Goal: Task Accomplishment & Management: Manage account settings

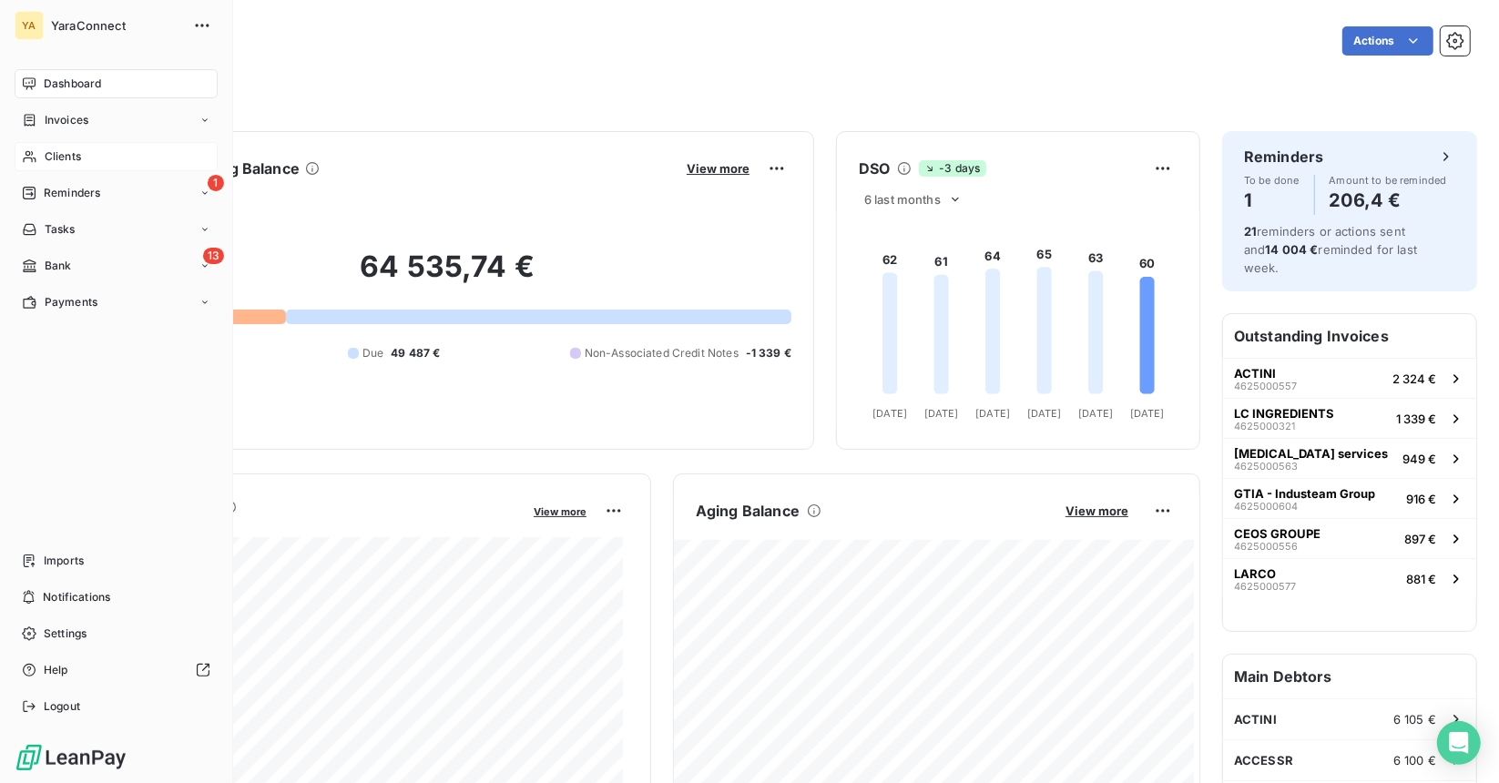
click at [63, 158] on span "Clients" at bounding box center [63, 156] width 36 height 16
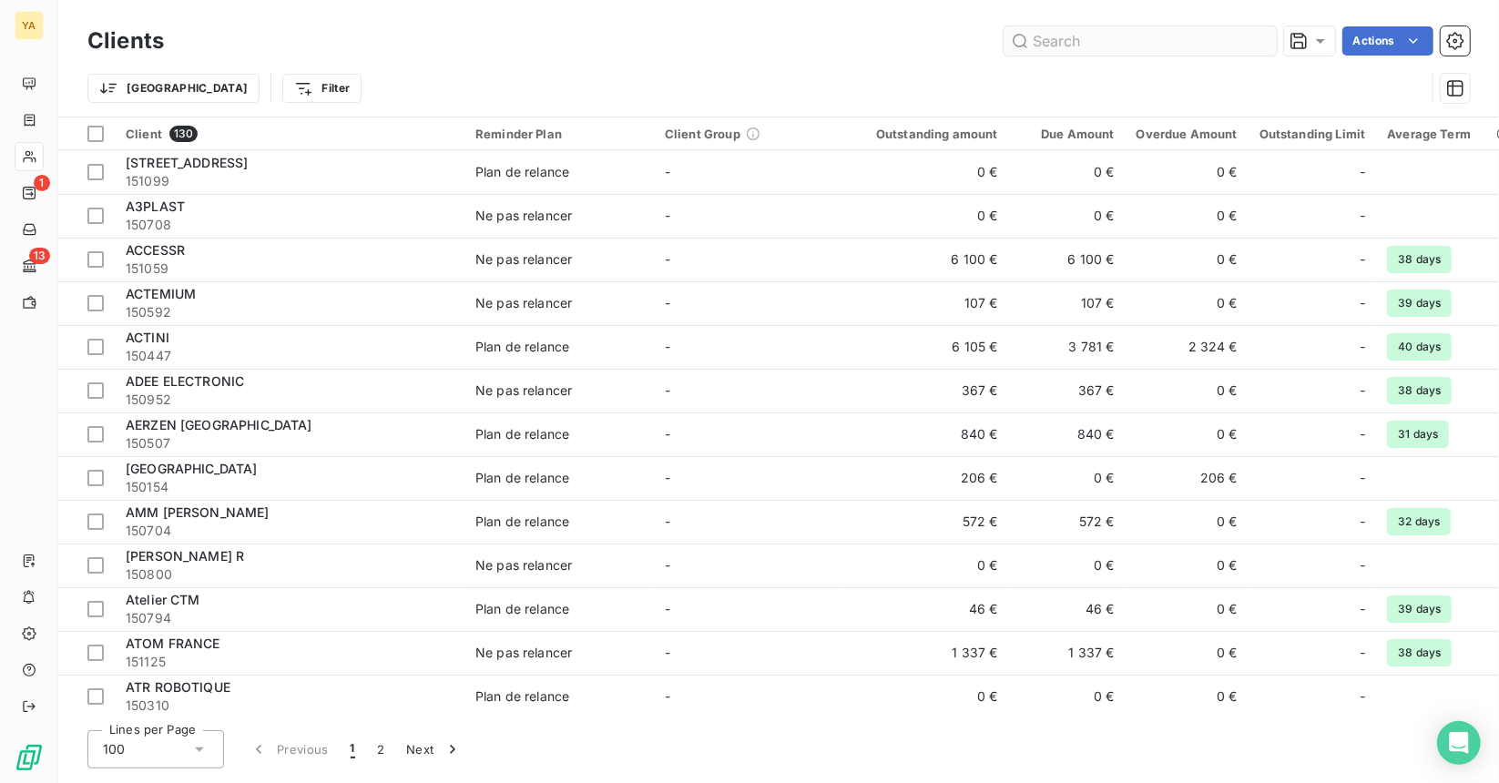
click at [1105, 36] on input "text" at bounding box center [1139, 40] width 273 height 29
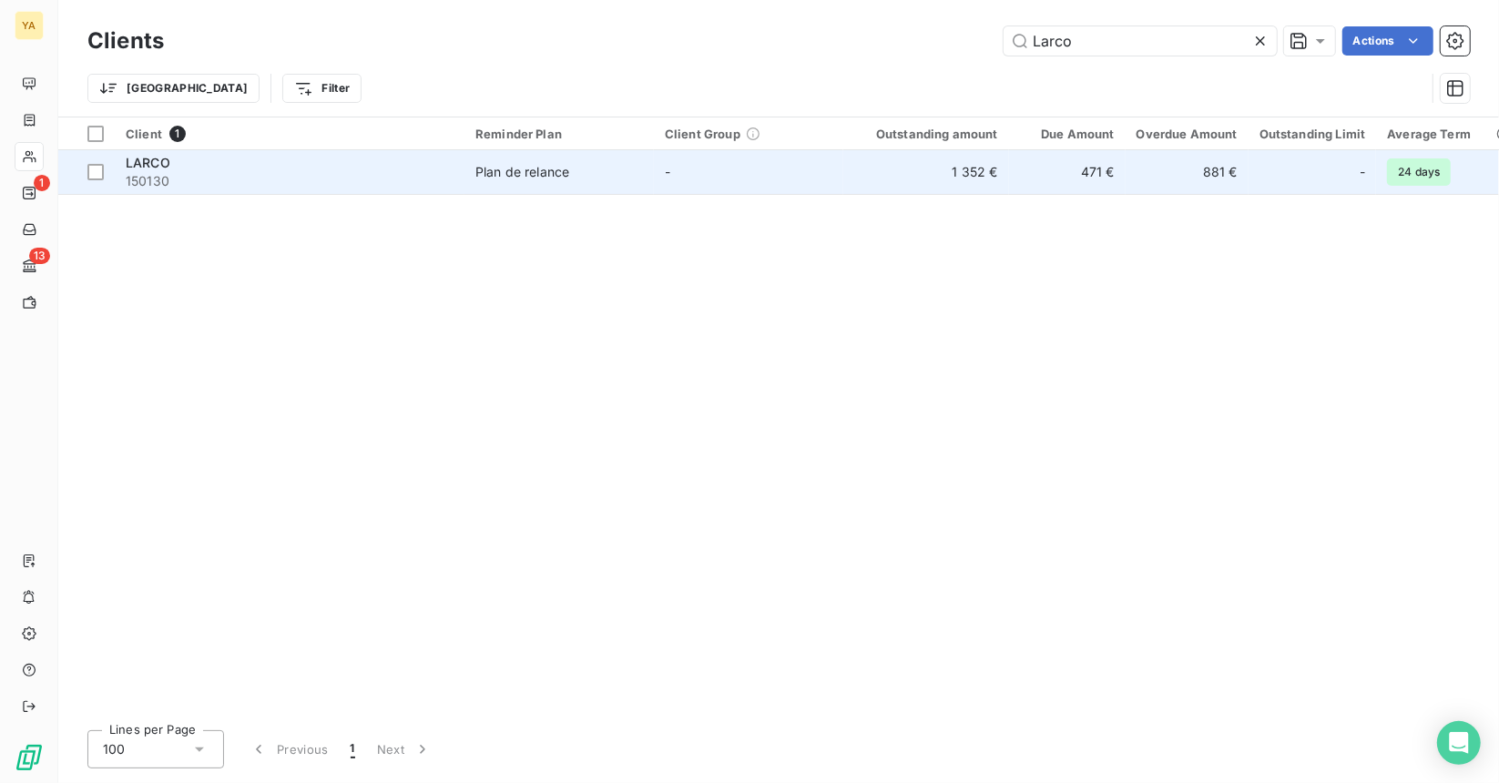
type input "Larco"
click at [933, 165] on td "1 352 €" at bounding box center [926, 172] width 166 height 44
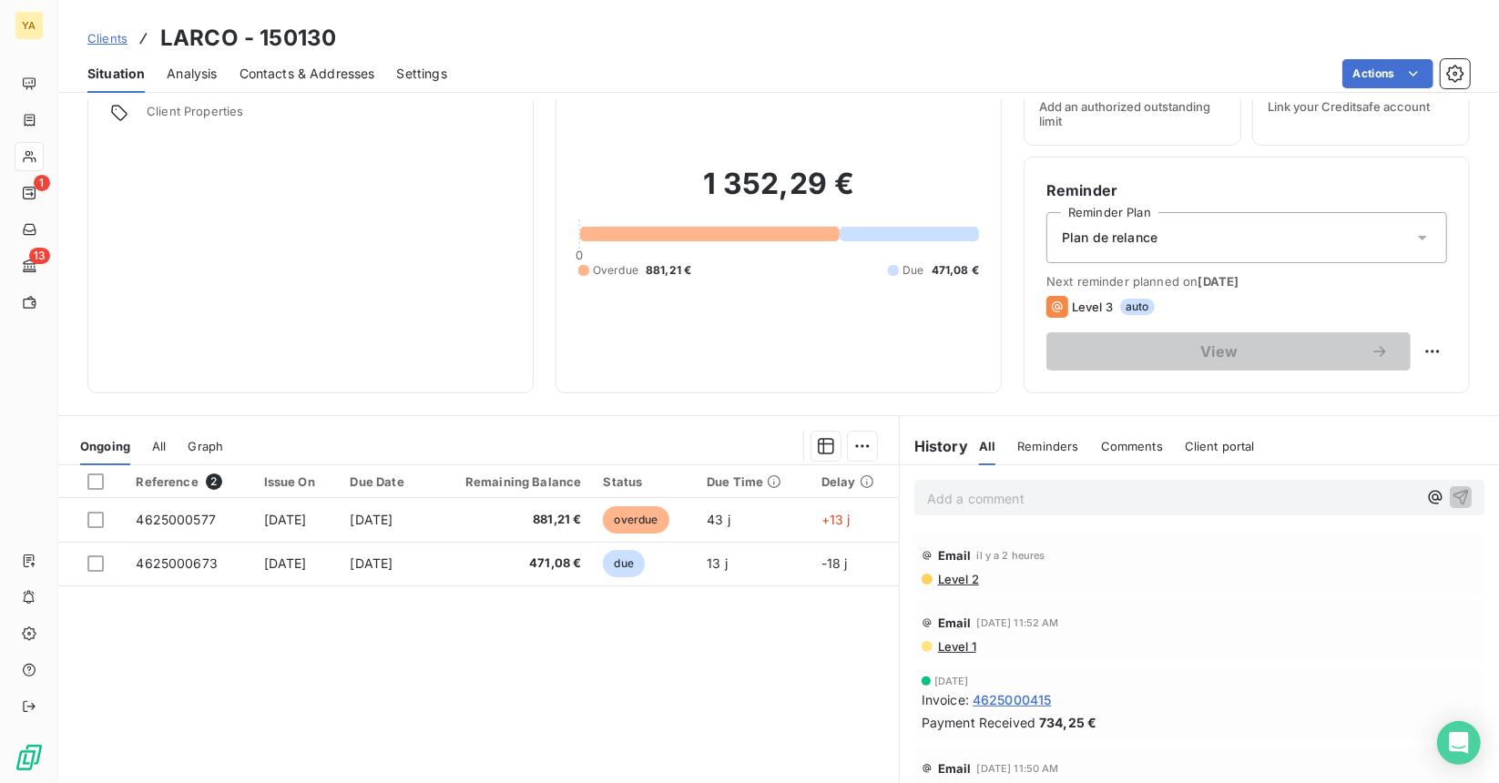
scroll to position [168, 0]
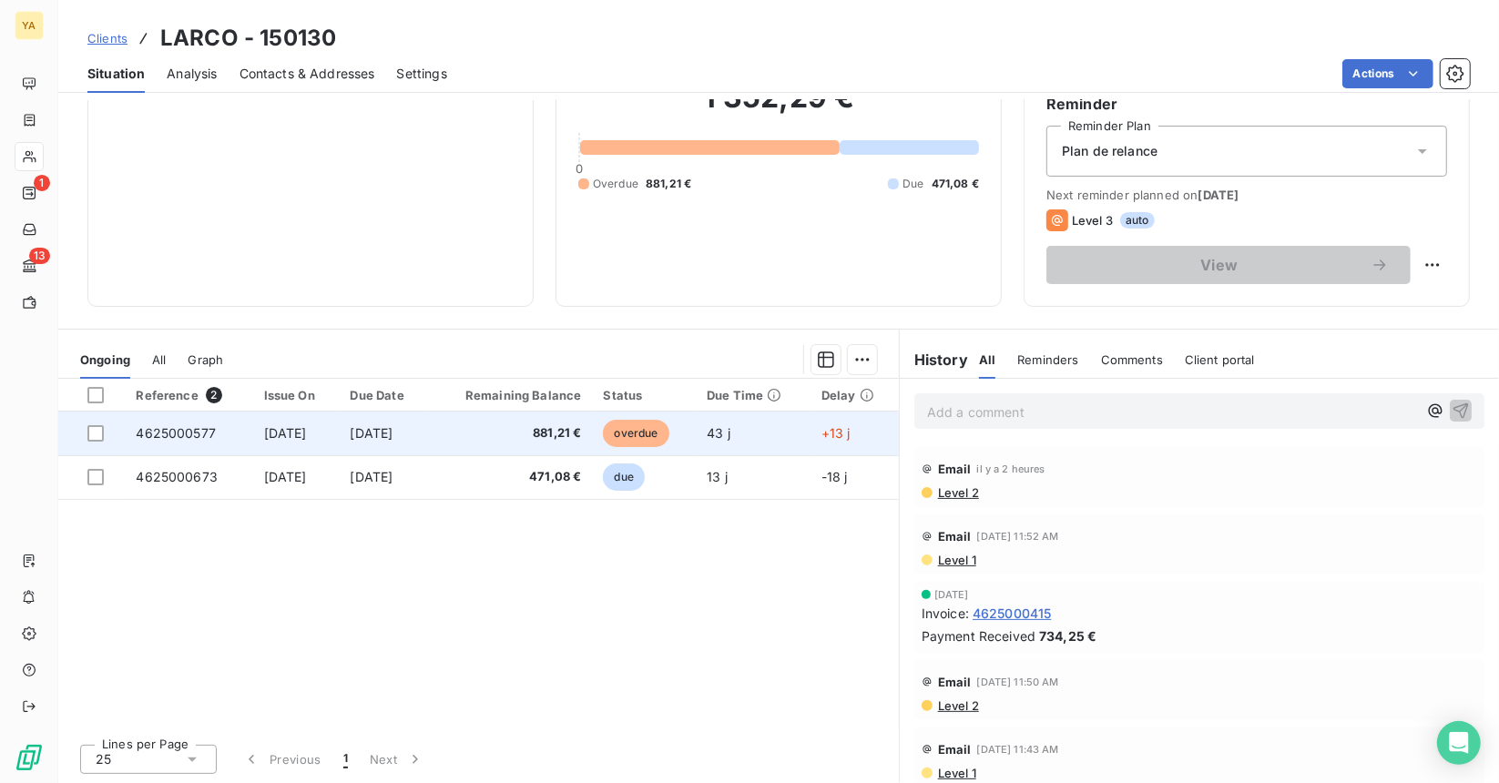
click at [530, 415] on td "881,21 €" at bounding box center [510, 434] width 163 height 44
click at [536, 440] on span "881,21 €" at bounding box center [510, 433] width 141 height 18
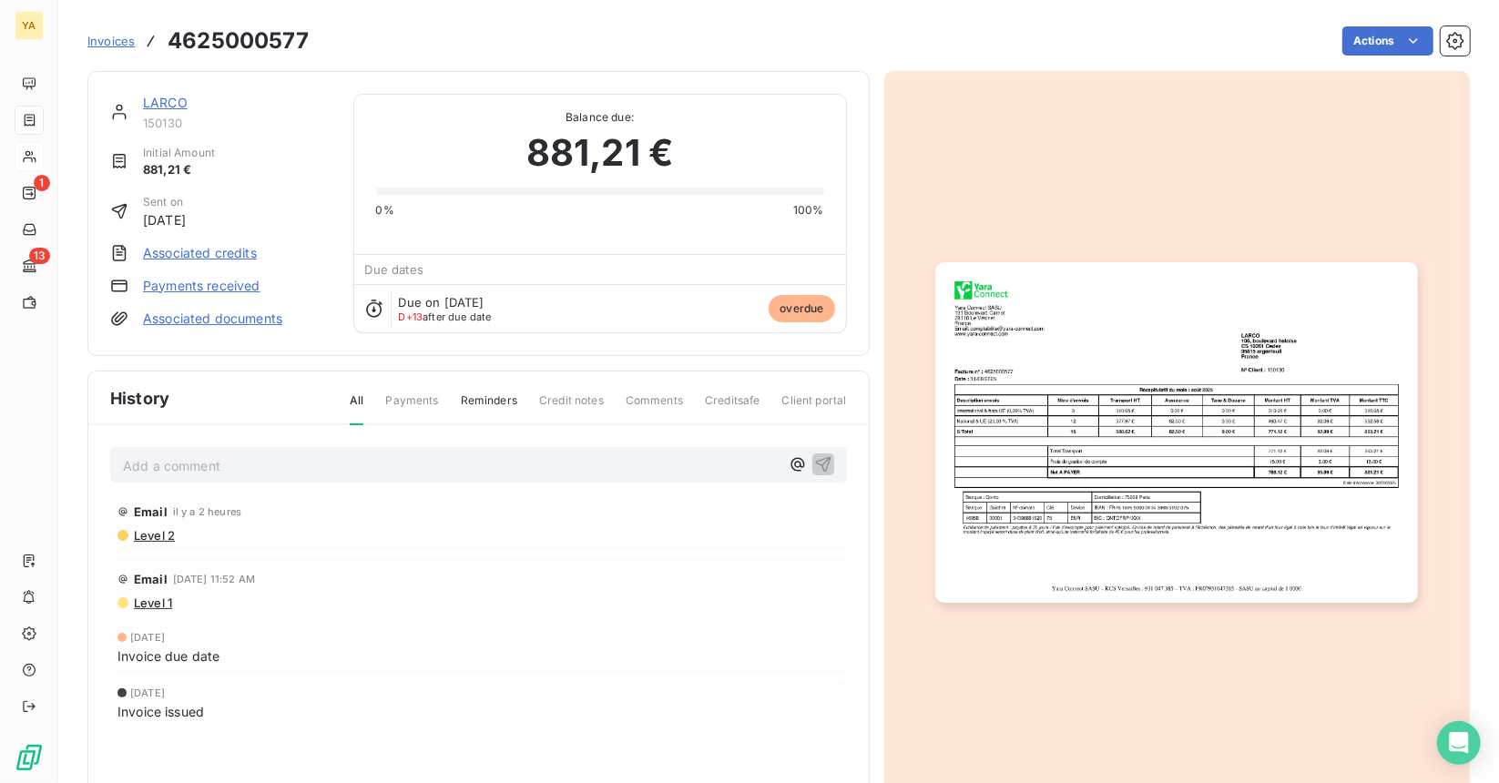
click at [208, 280] on link "Payments received" at bounding box center [201, 286] width 117 height 18
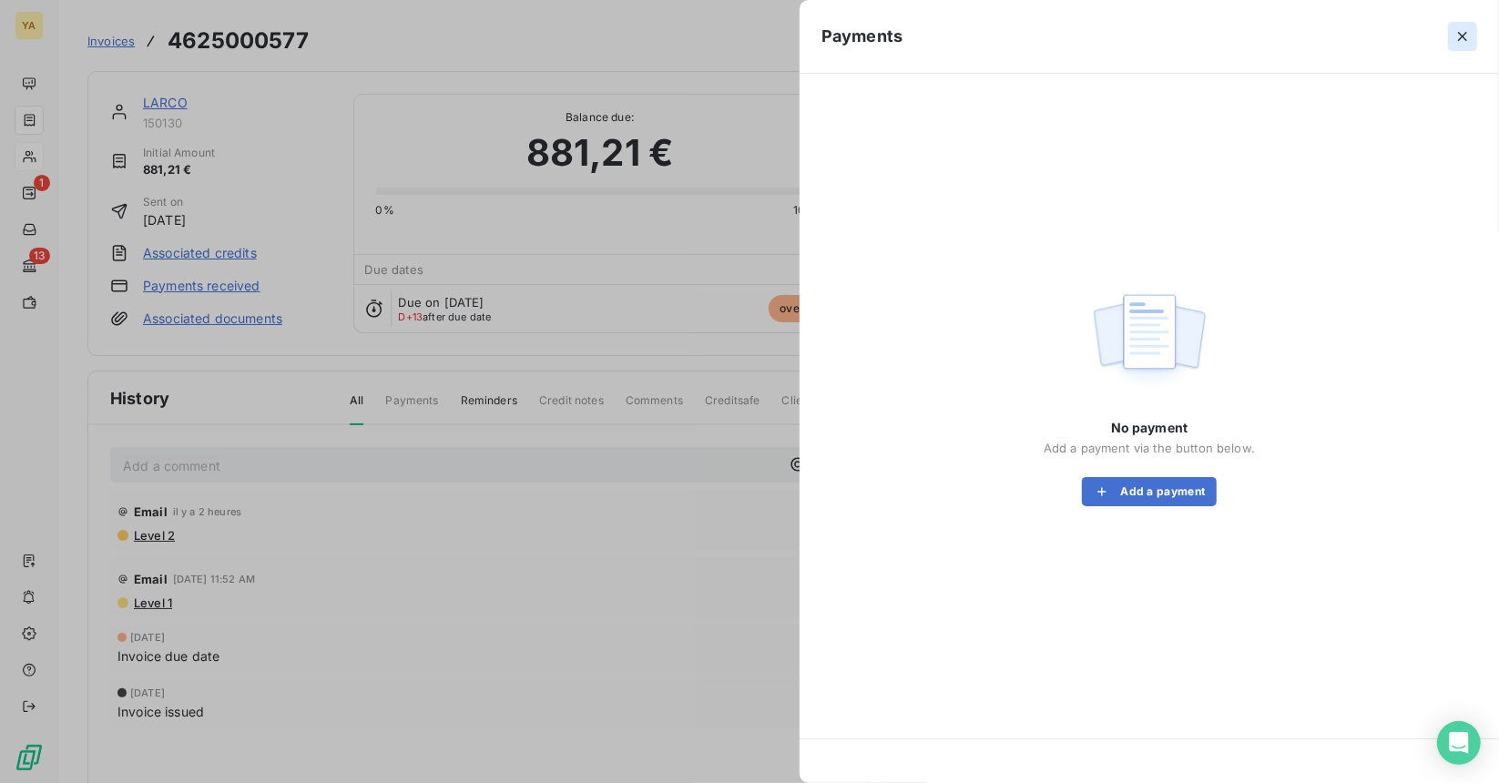
click at [1467, 36] on icon "button" at bounding box center [1462, 36] width 18 height 18
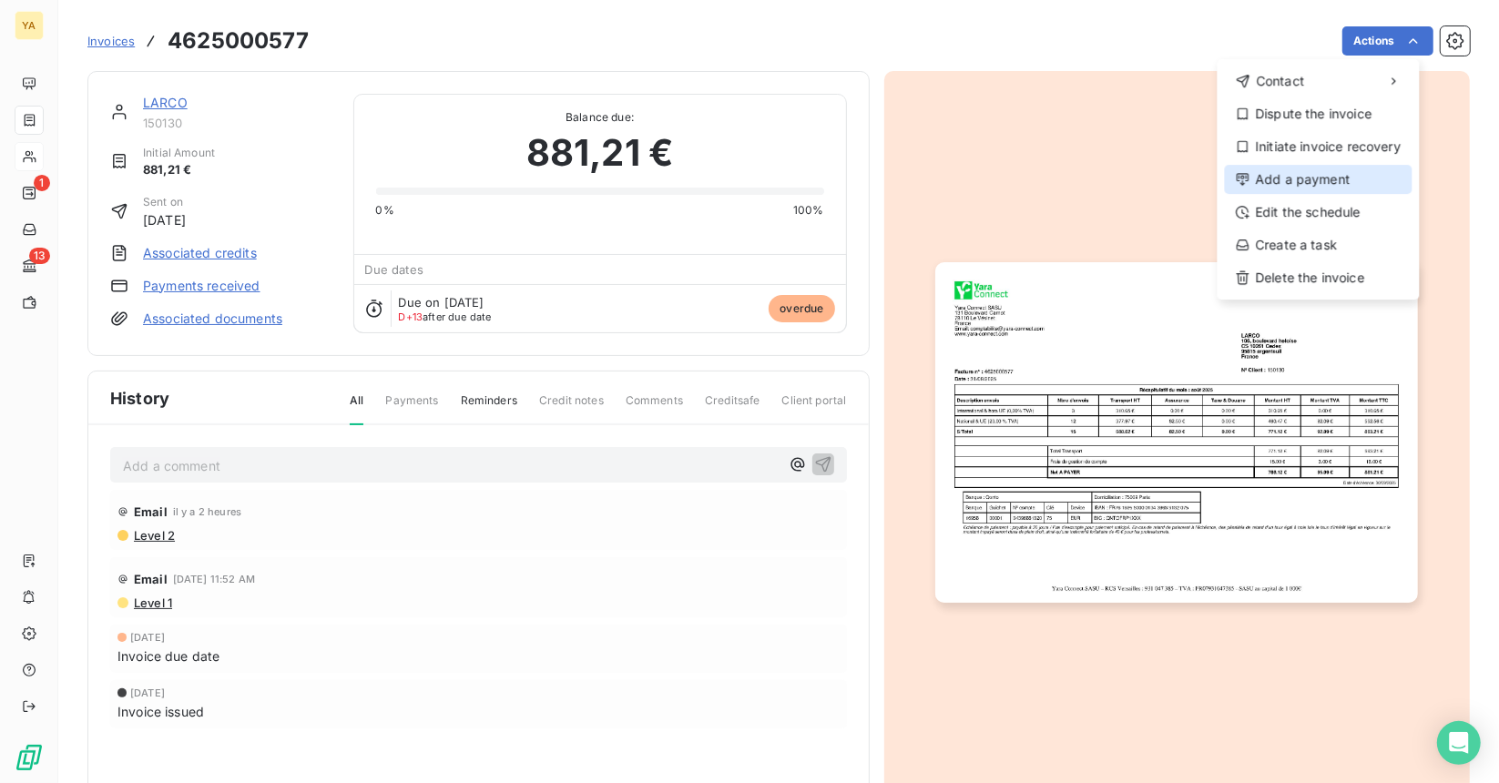
click at [1343, 178] on div "Add a payment" at bounding box center [1319, 179] width 188 height 29
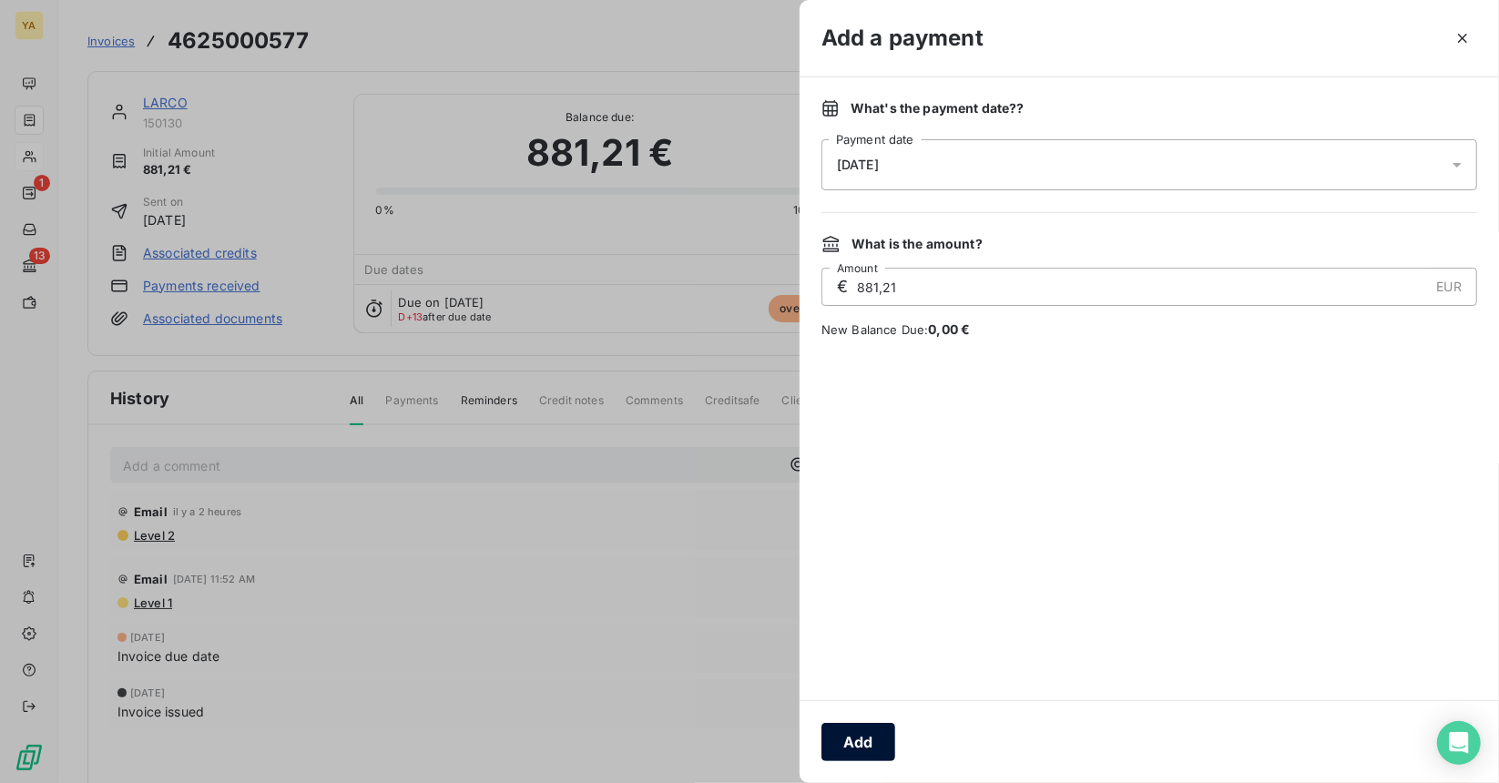
drag, startPoint x: 861, startPoint y: 729, endPoint x: 869, endPoint y: 718, distance: 13.1
click at [862, 729] on button "Add" at bounding box center [858, 742] width 74 height 38
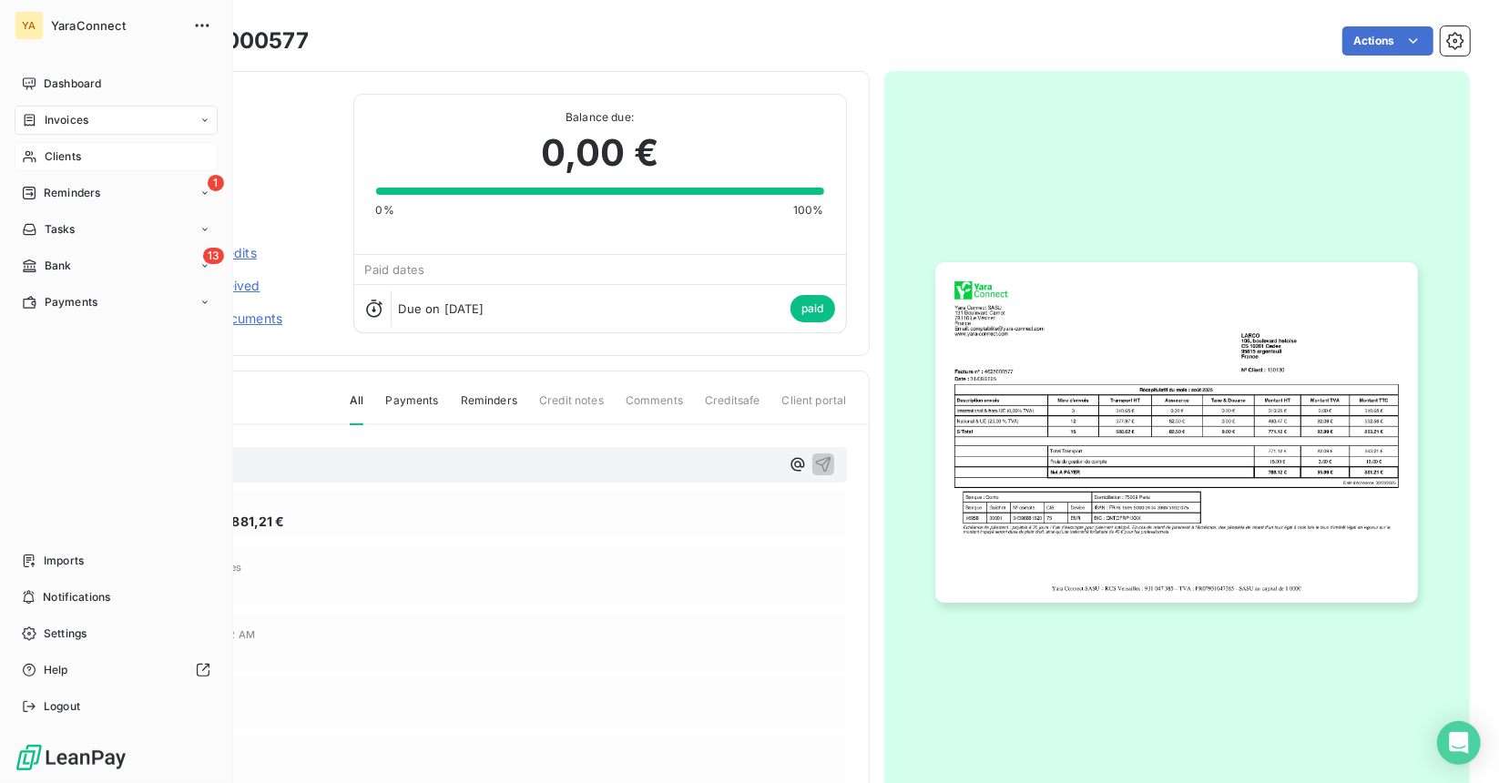
click at [71, 154] on span "Clients" at bounding box center [63, 156] width 36 height 16
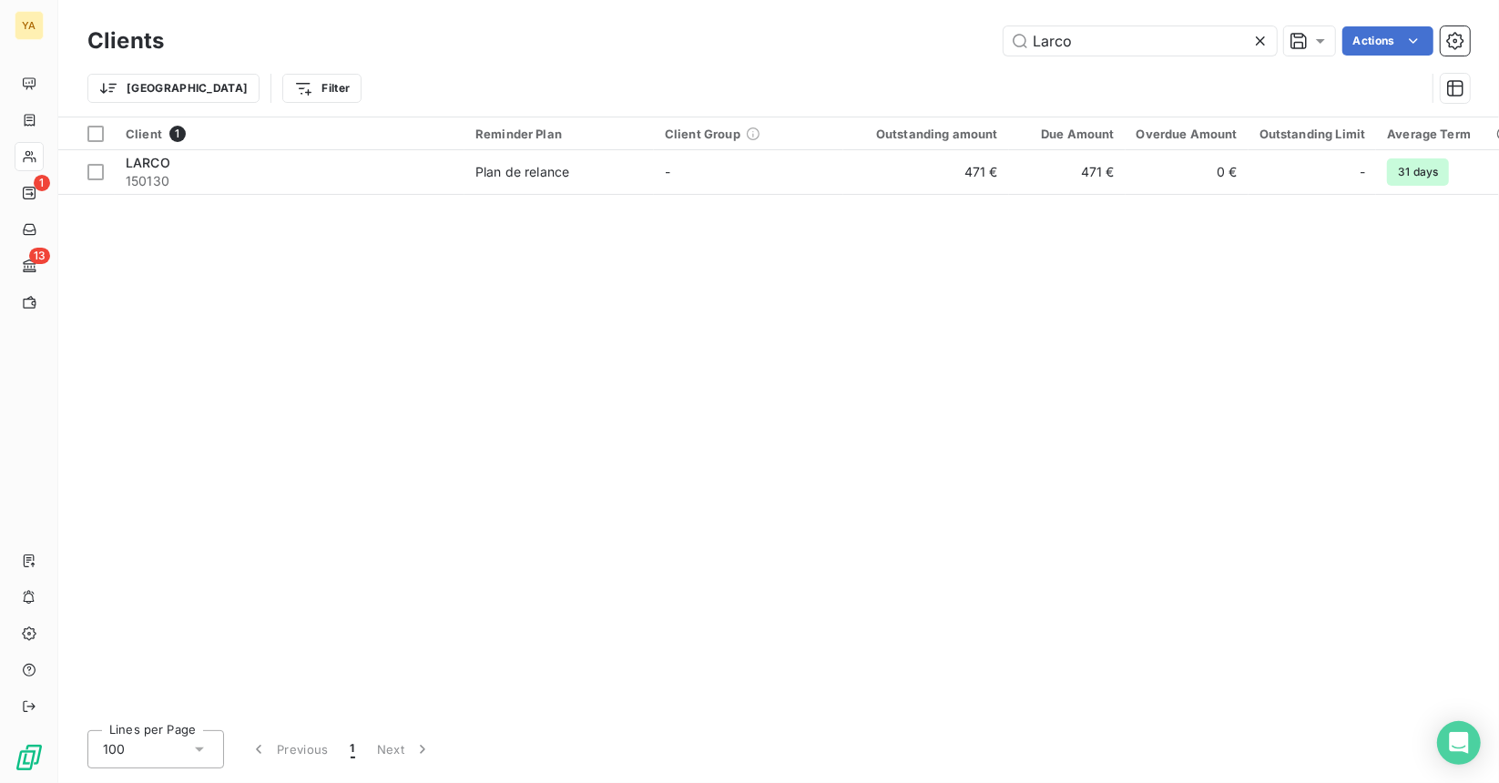
drag, startPoint x: 1090, startPoint y: 39, endPoint x: 943, endPoint y: 36, distance: 146.6
click at [943, 36] on div "Larco Actions" at bounding box center [828, 40] width 1284 height 29
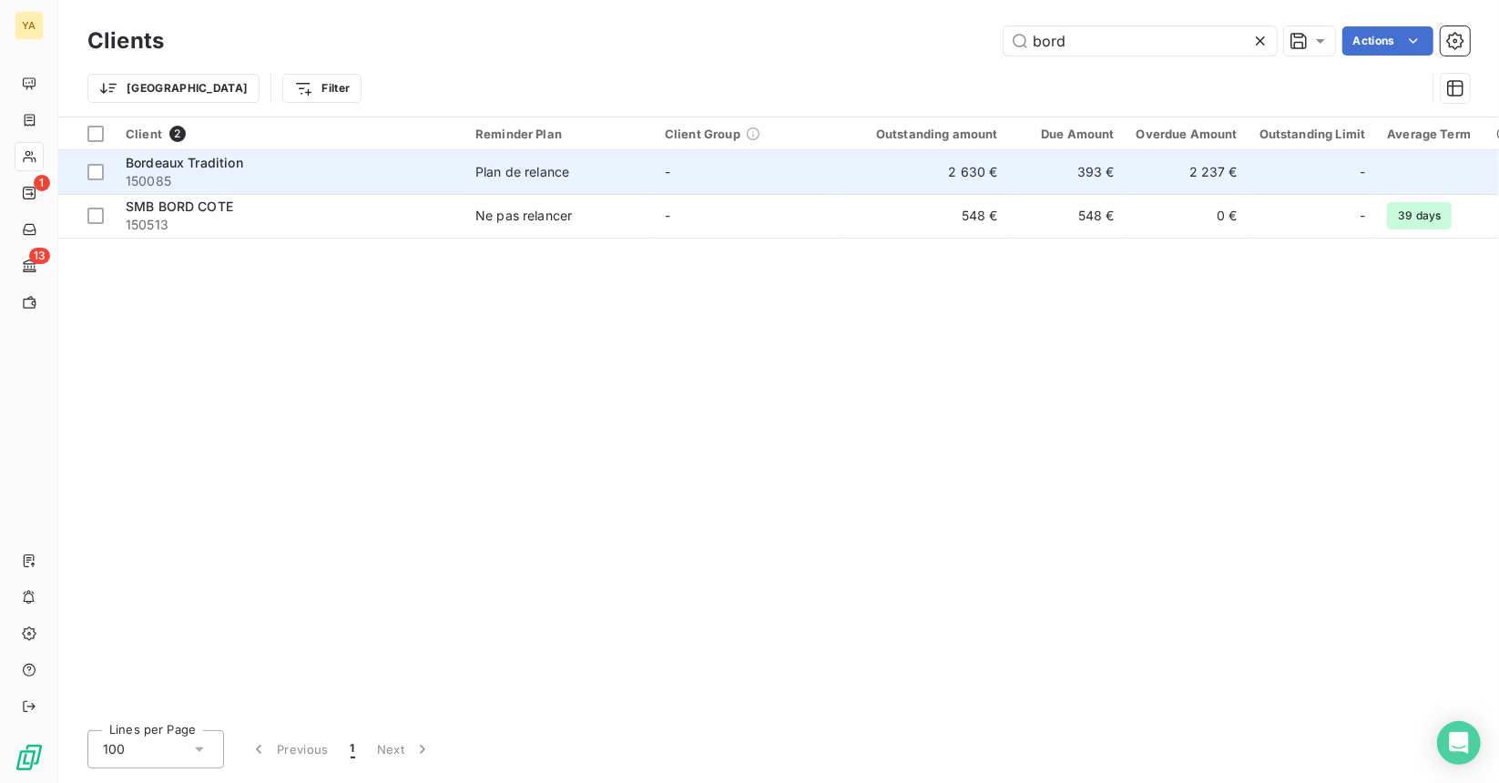
type input "bord"
click at [787, 188] on td "-" at bounding box center [748, 172] width 189 height 44
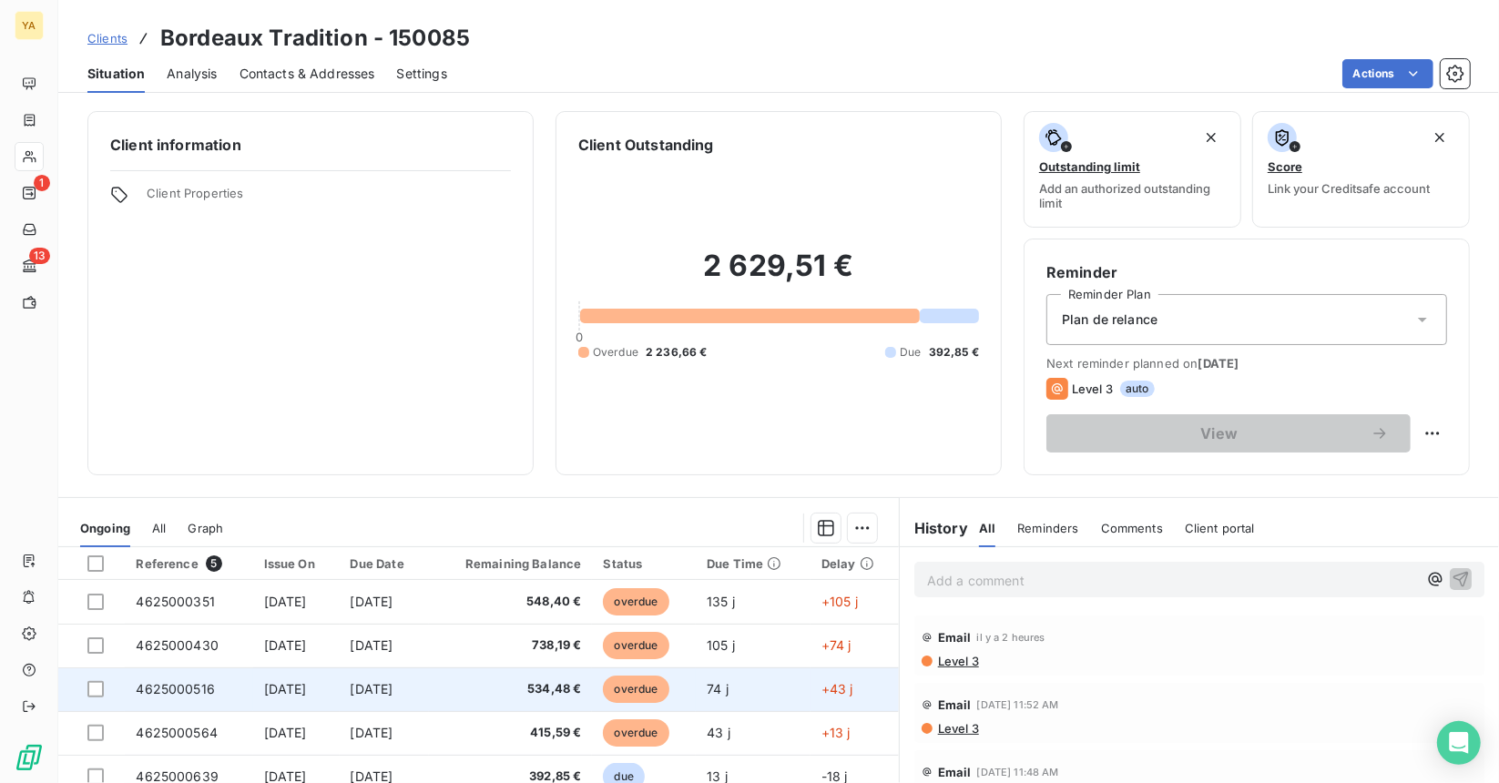
scroll to position [168, 0]
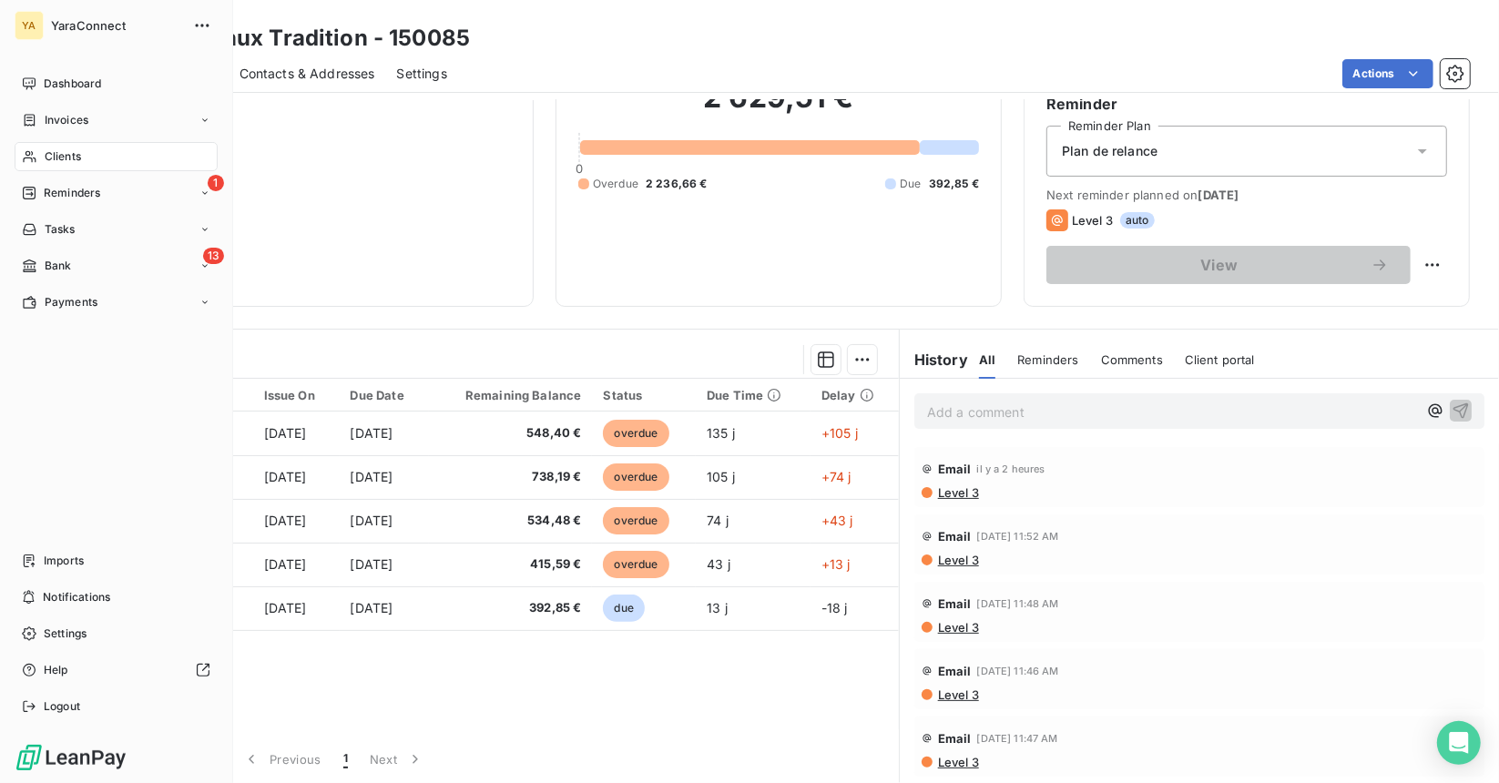
click at [69, 153] on span "Clients" at bounding box center [63, 156] width 36 height 16
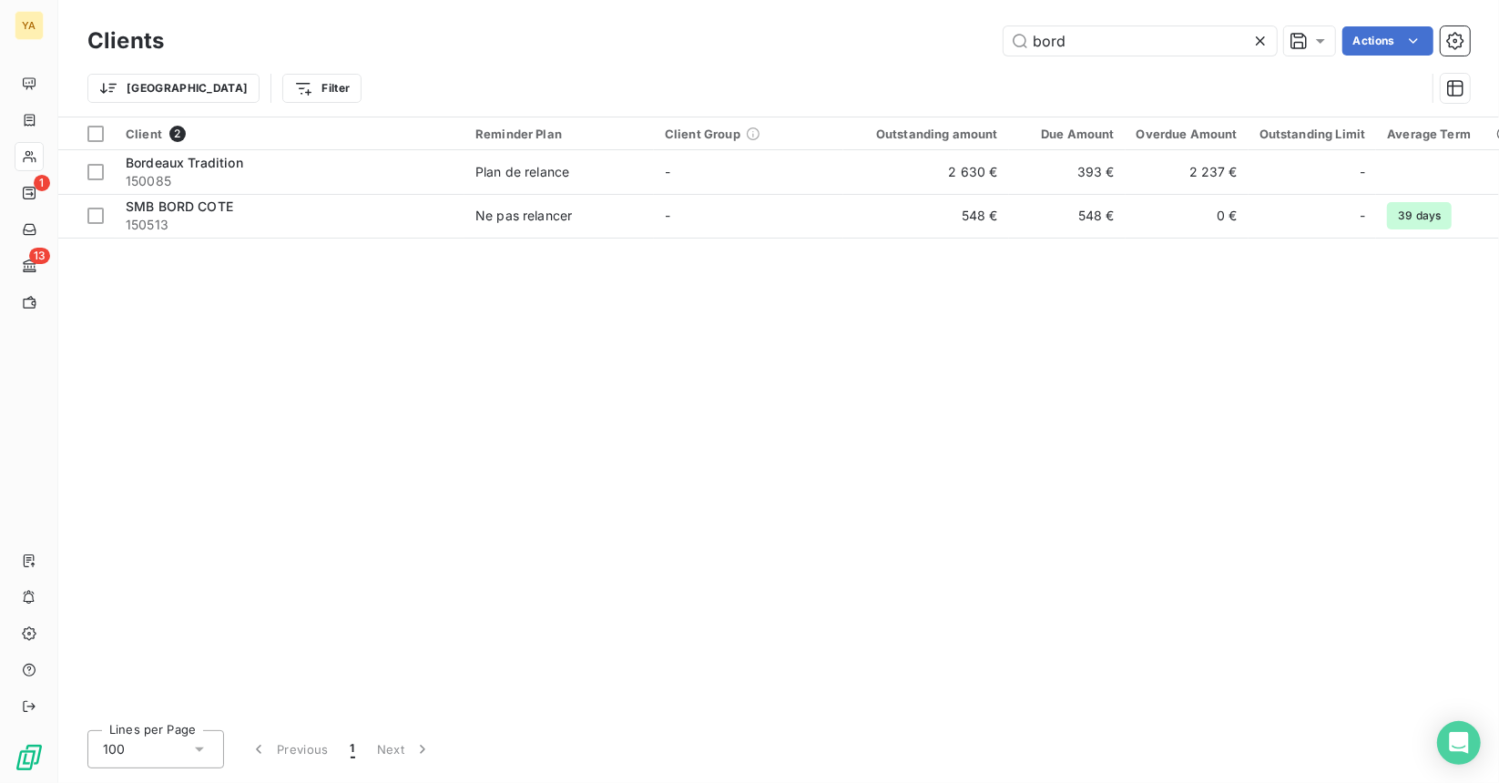
drag, startPoint x: 1091, startPoint y: 48, endPoint x: 880, endPoint y: 37, distance: 211.5
click at [880, 37] on div "bord Actions" at bounding box center [828, 40] width 1284 height 29
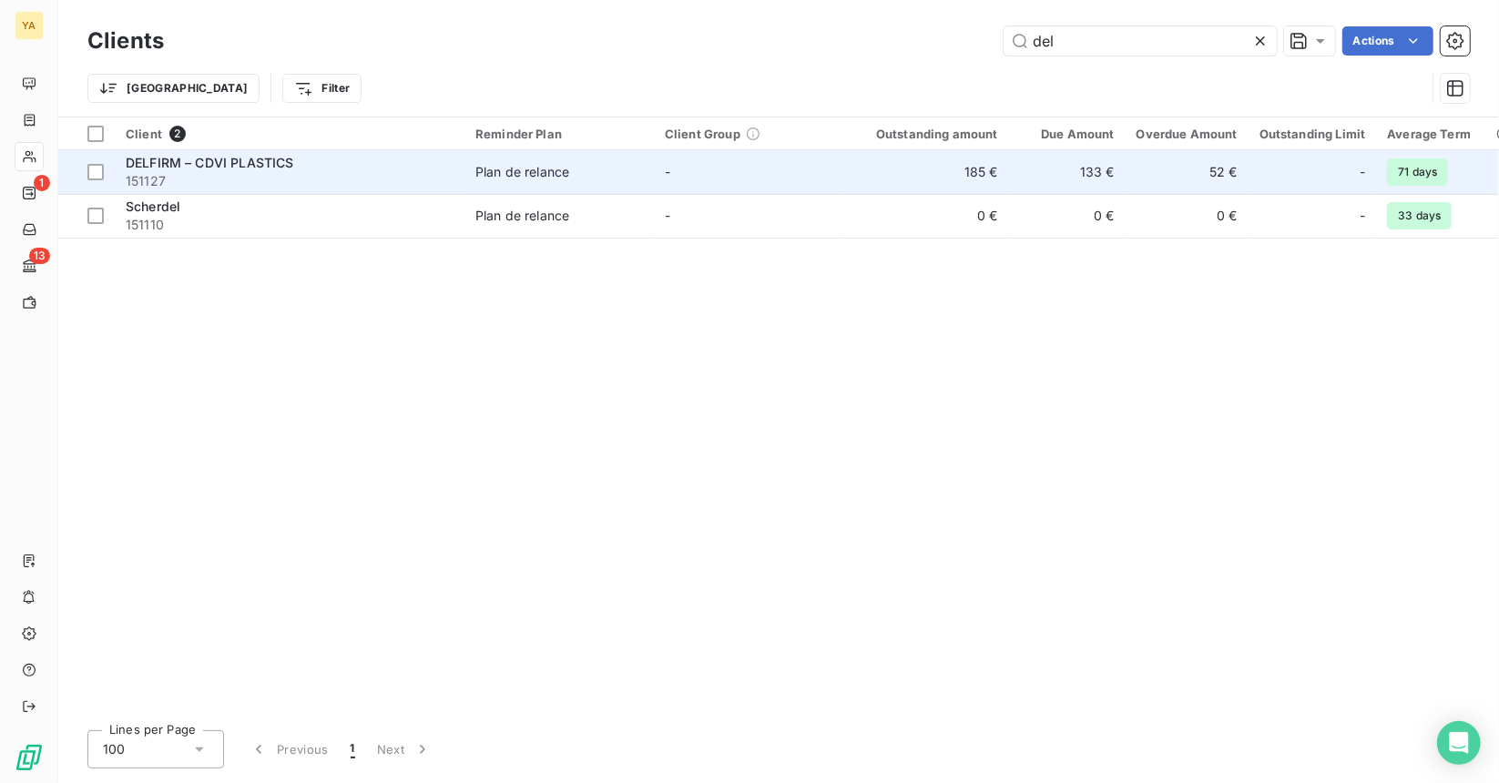
type input "del"
click at [534, 179] on div "Plan de relance" at bounding box center [522, 172] width 94 height 18
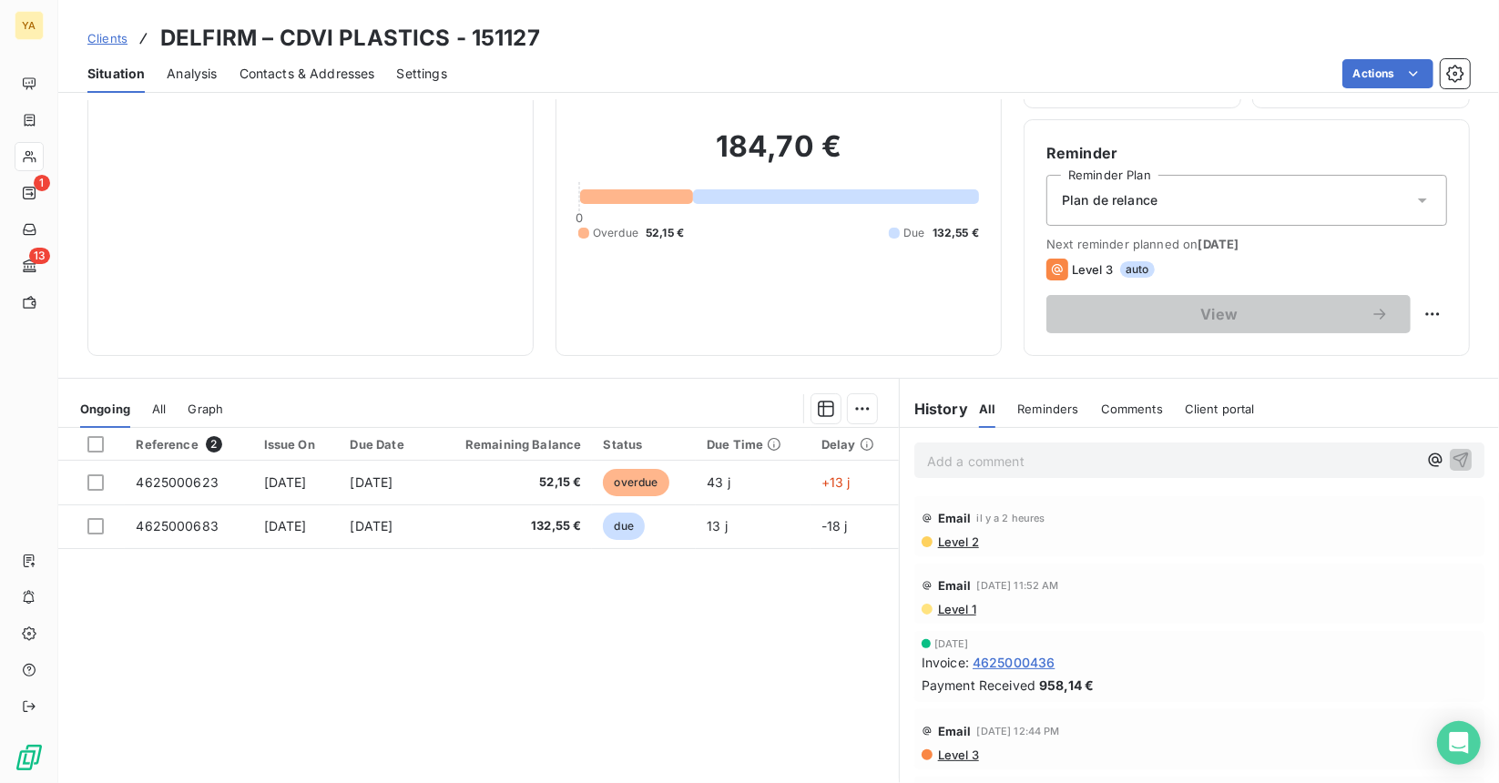
scroll to position [168, 0]
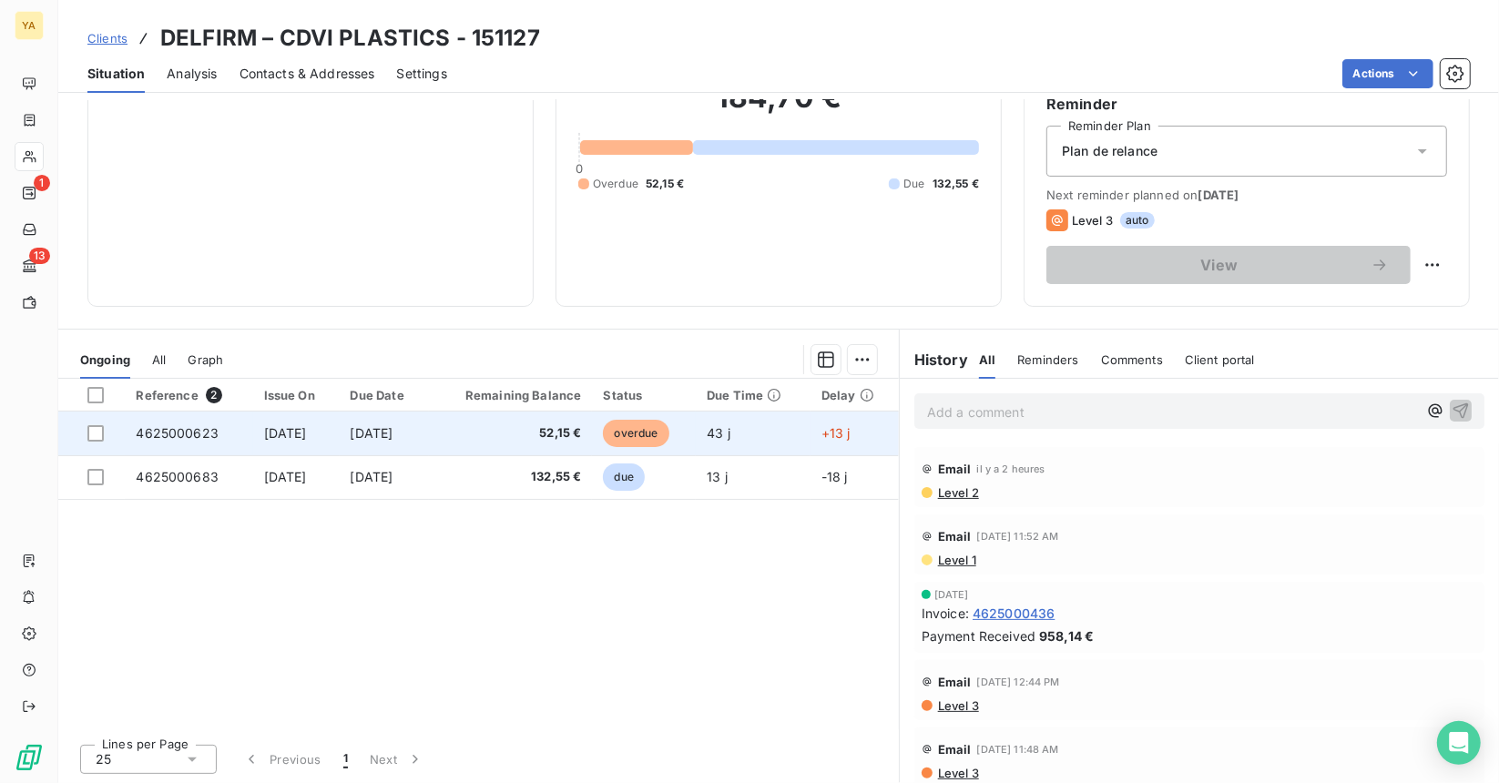
click at [544, 437] on span "52,15 €" at bounding box center [510, 433] width 141 height 18
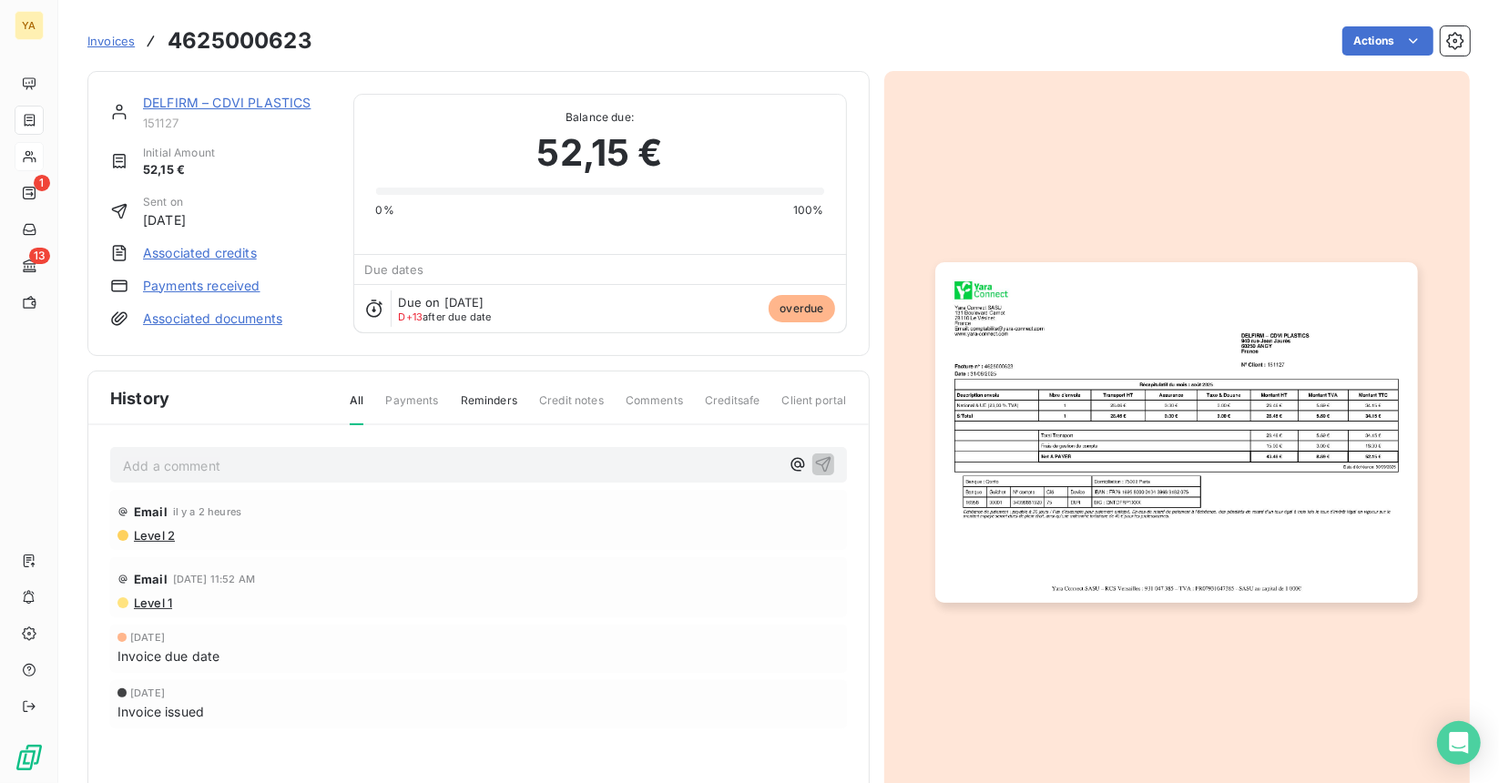
click at [200, 290] on link "Payments received" at bounding box center [201, 286] width 117 height 18
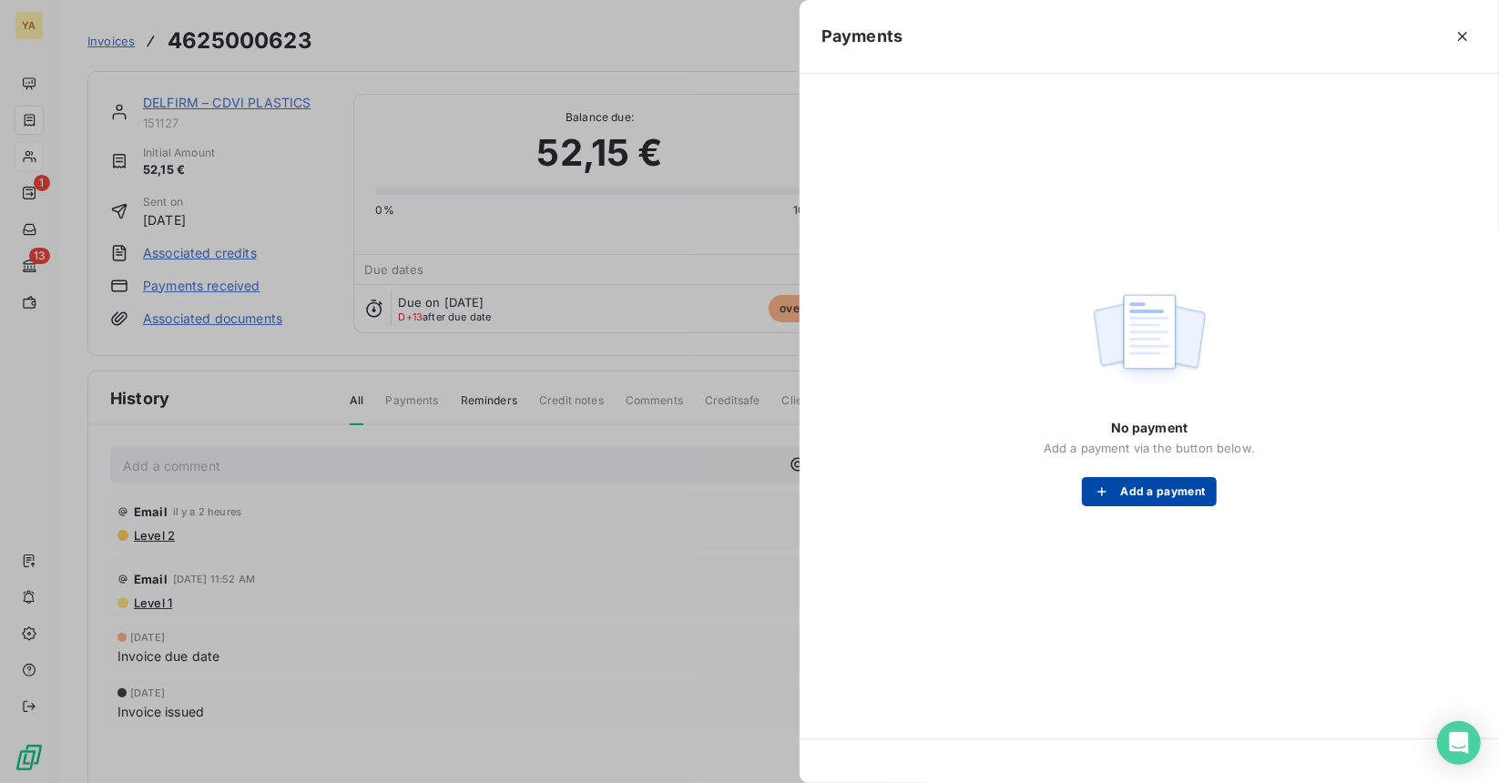
click at [1156, 494] on button "Add a payment" at bounding box center [1149, 491] width 134 height 29
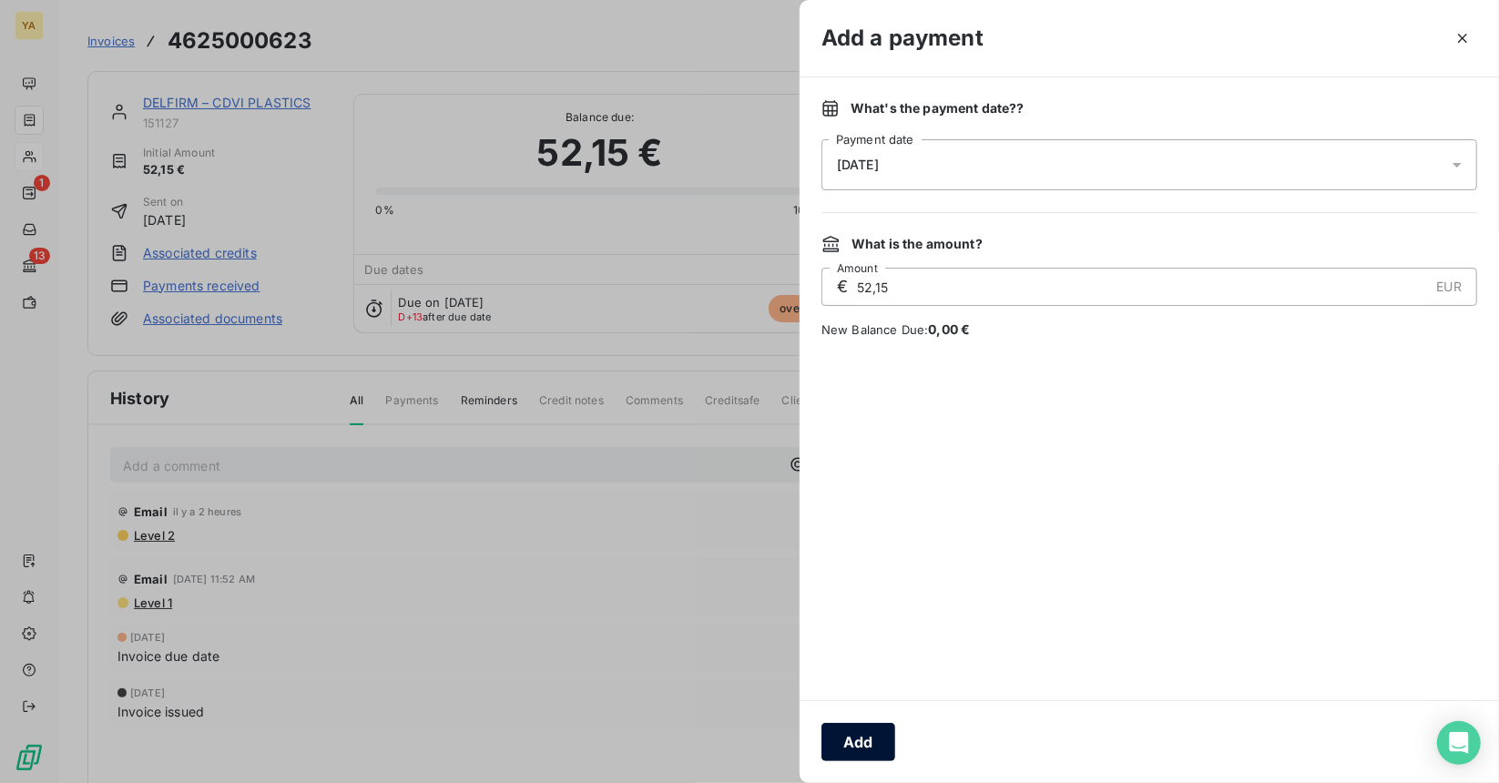
click at [875, 760] on div "Add" at bounding box center [1148, 741] width 699 height 83
click at [879, 742] on button "Add" at bounding box center [858, 742] width 74 height 38
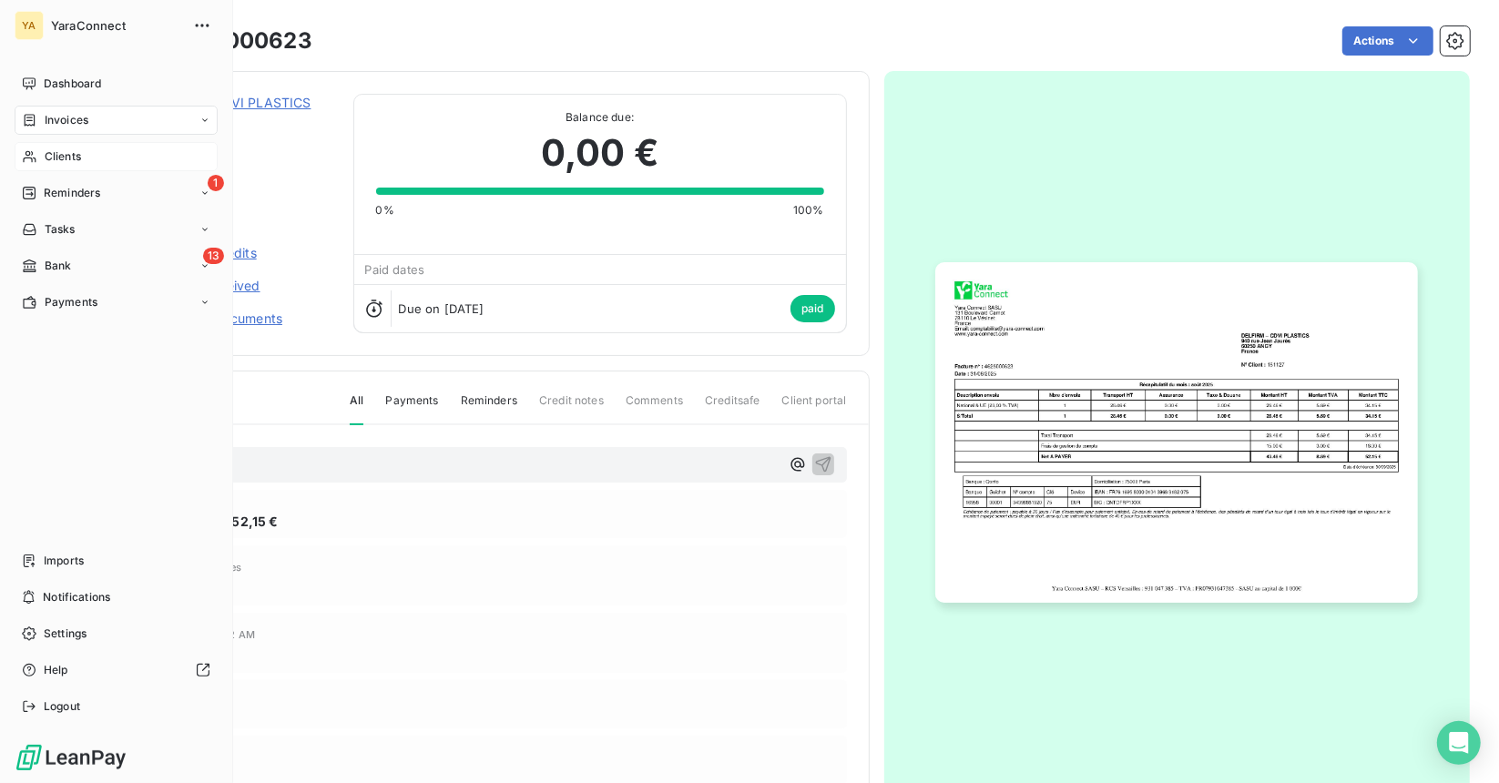
click at [64, 165] on div "Clients" at bounding box center [116, 156] width 203 height 29
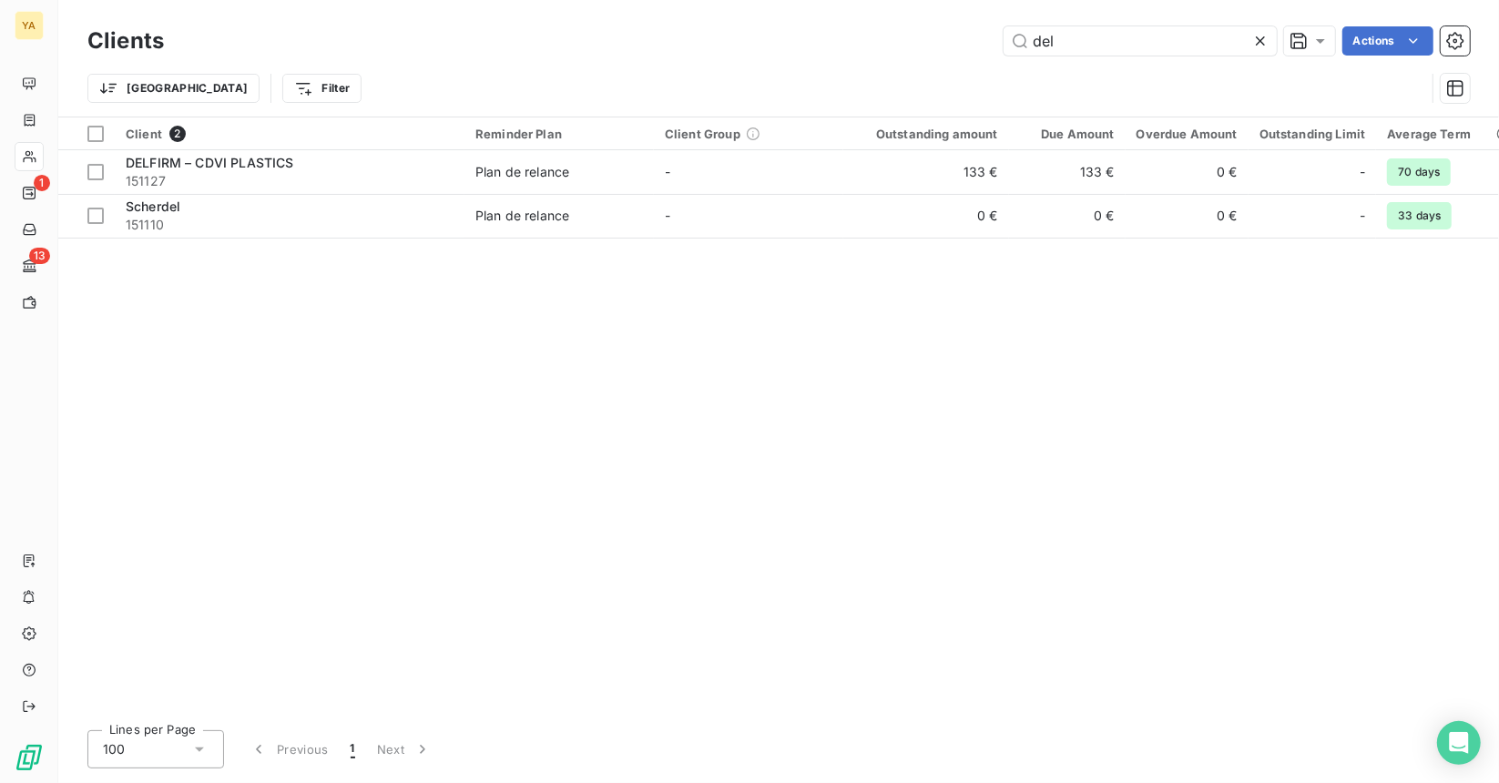
drag, startPoint x: 1043, startPoint y: 46, endPoint x: 963, endPoint y: 46, distance: 80.1
click at [963, 45] on div "del Actions" at bounding box center [828, 40] width 1284 height 29
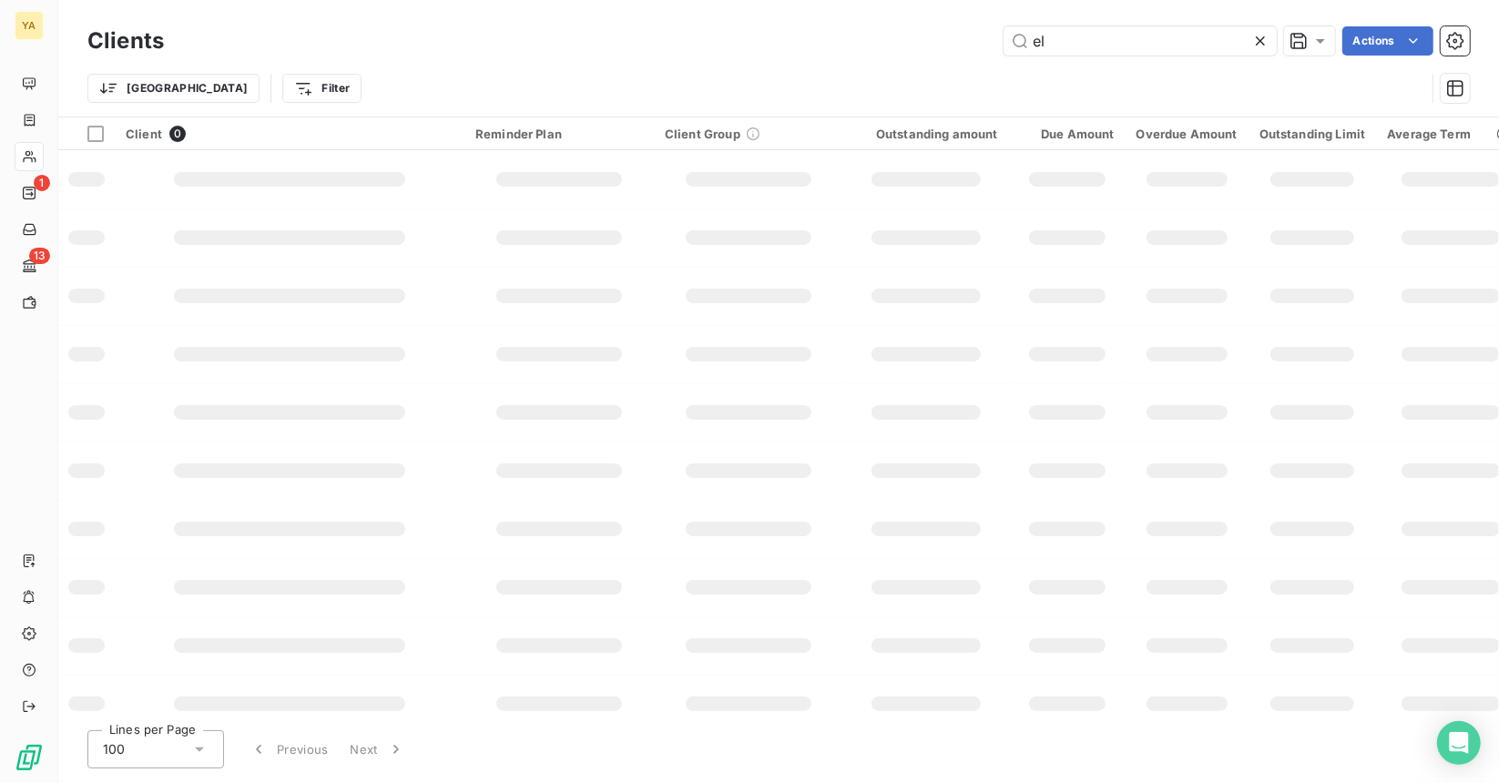
type input "e"
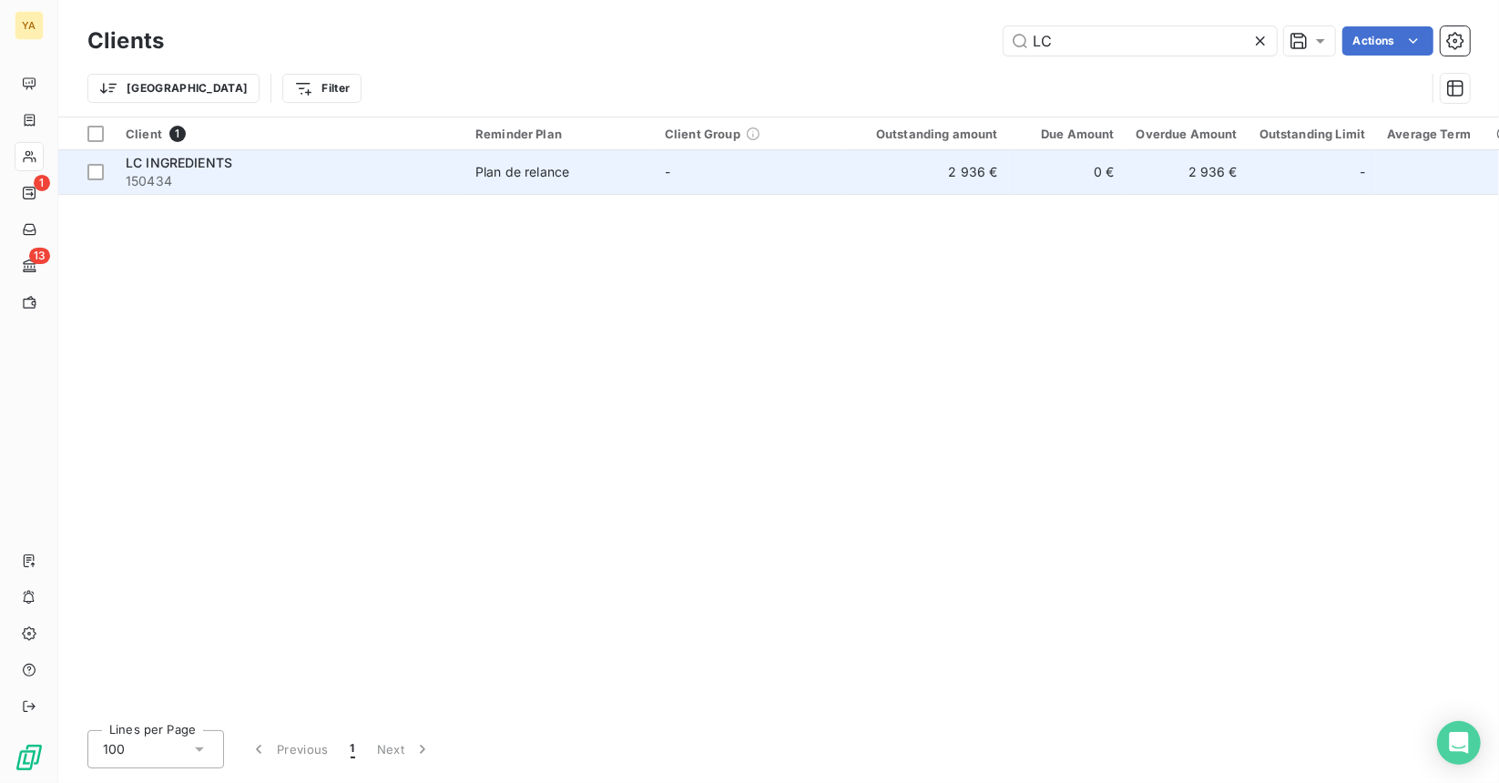
type input "LC"
click at [646, 185] on td "Plan de relance" at bounding box center [558, 172] width 189 height 44
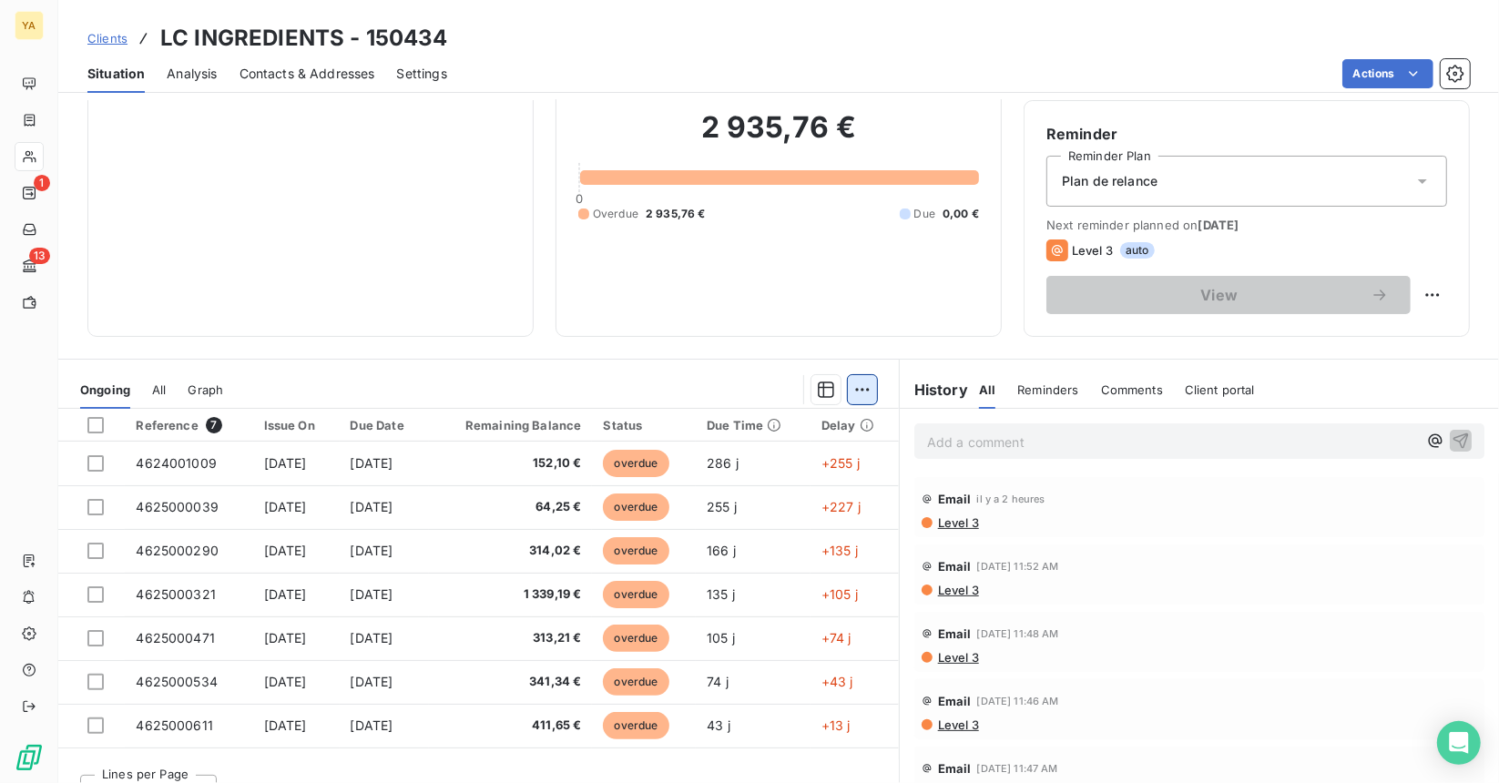
scroll to position [168, 0]
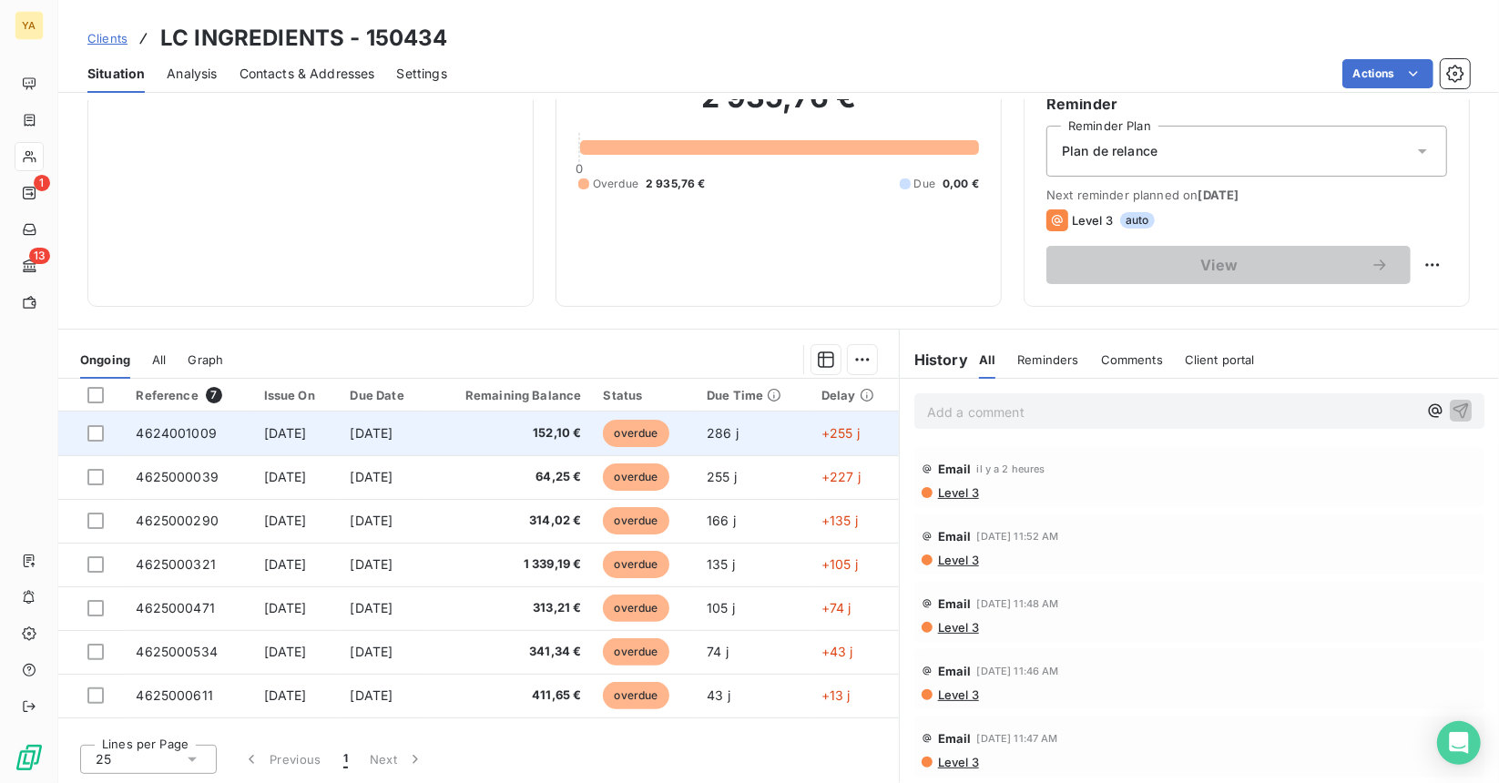
click at [693, 434] on td "overdue" at bounding box center [644, 434] width 104 height 44
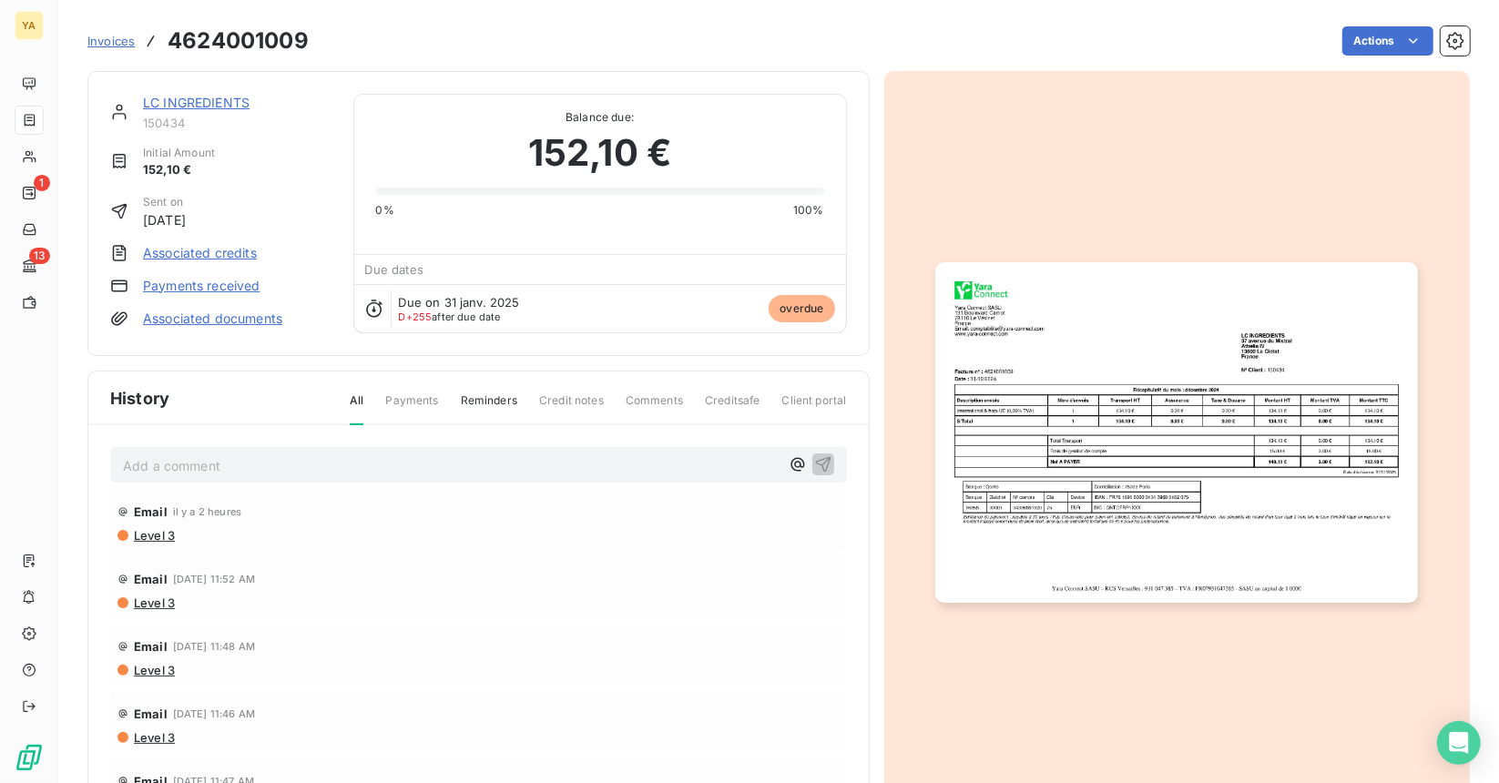
click at [252, 288] on link "Payments received" at bounding box center [201, 286] width 117 height 18
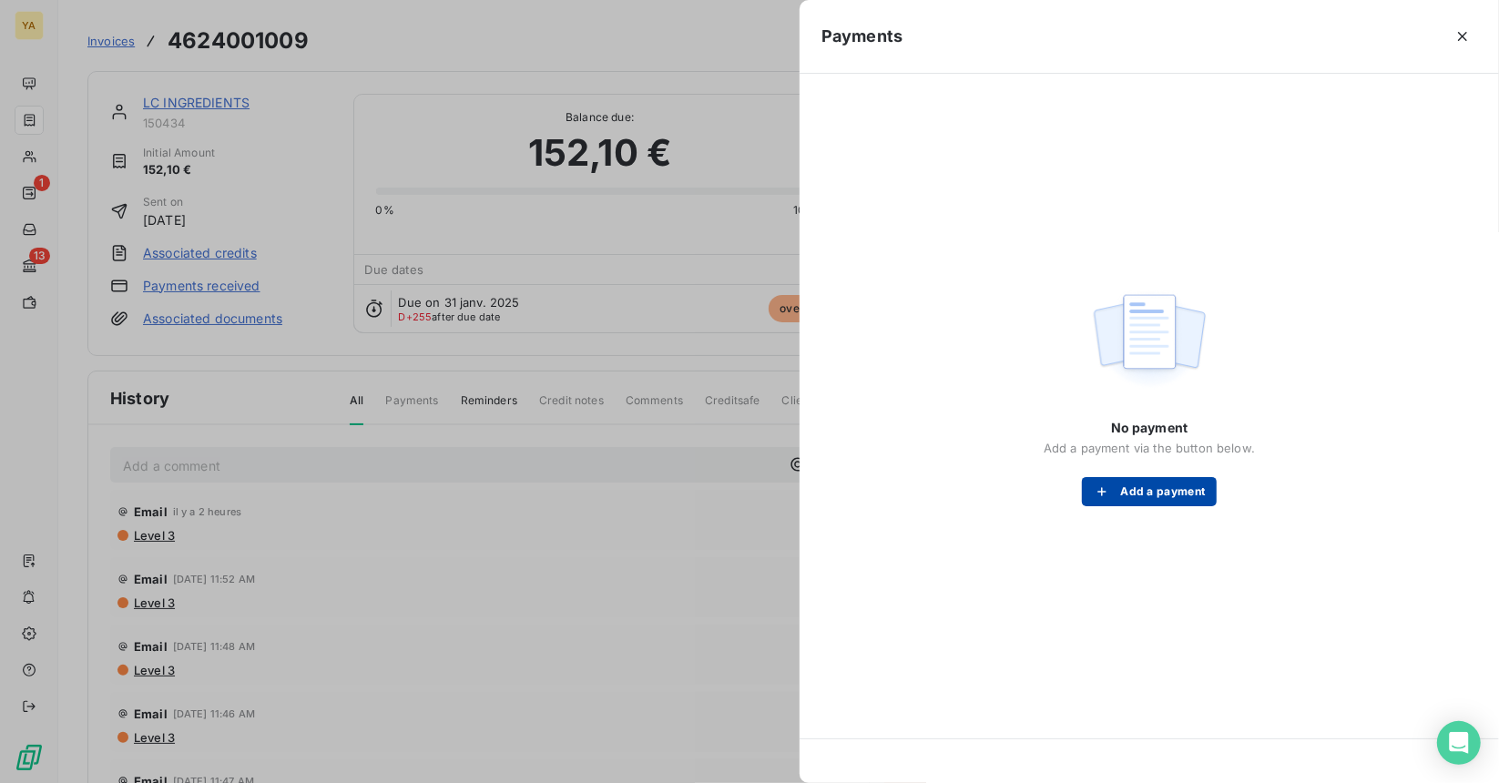
click at [1175, 494] on button "Add a payment" at bounding box center [1149, 491] width 134 height 29
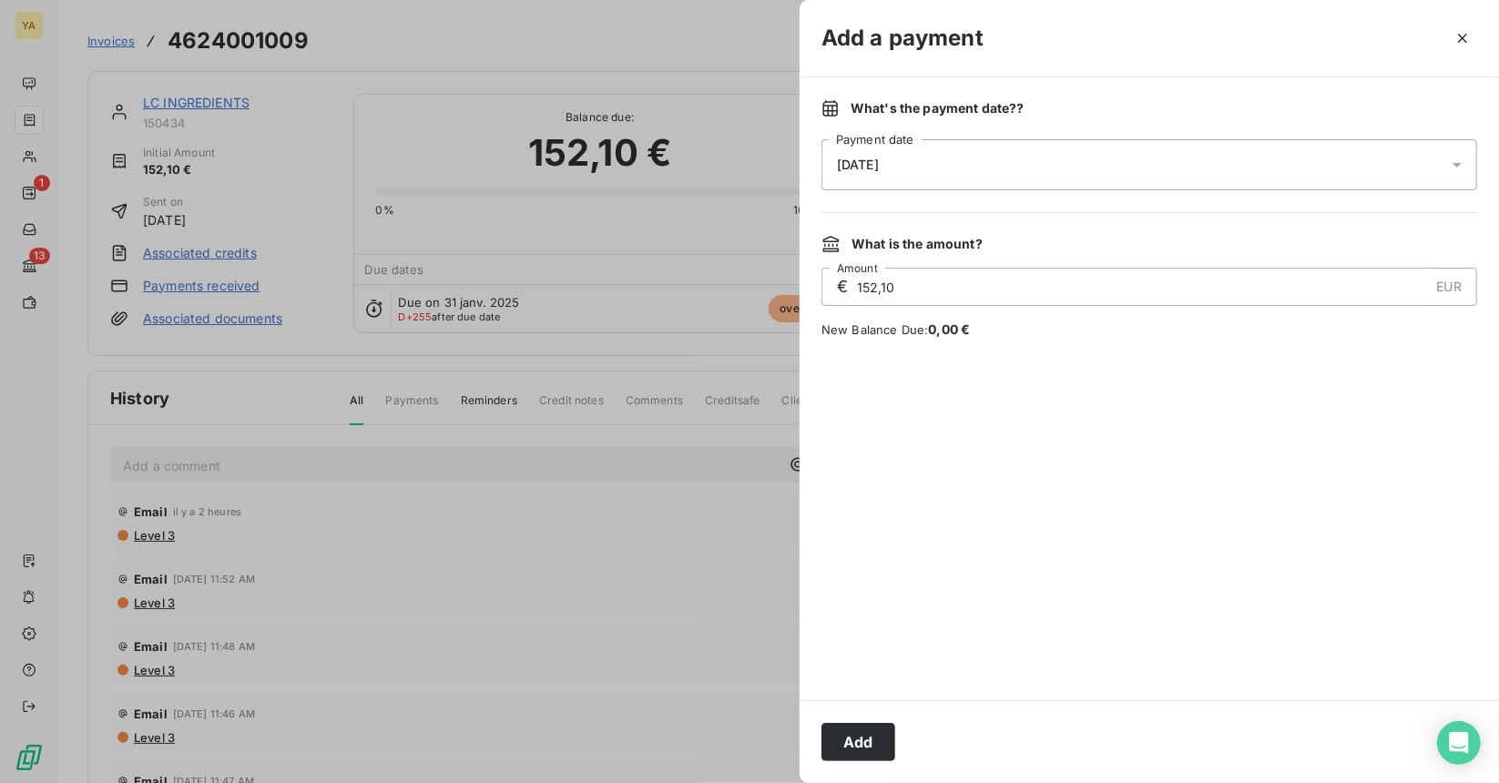
click at [859, 731] on button "Add" at bounding box center [858, 742] width 74 height 38
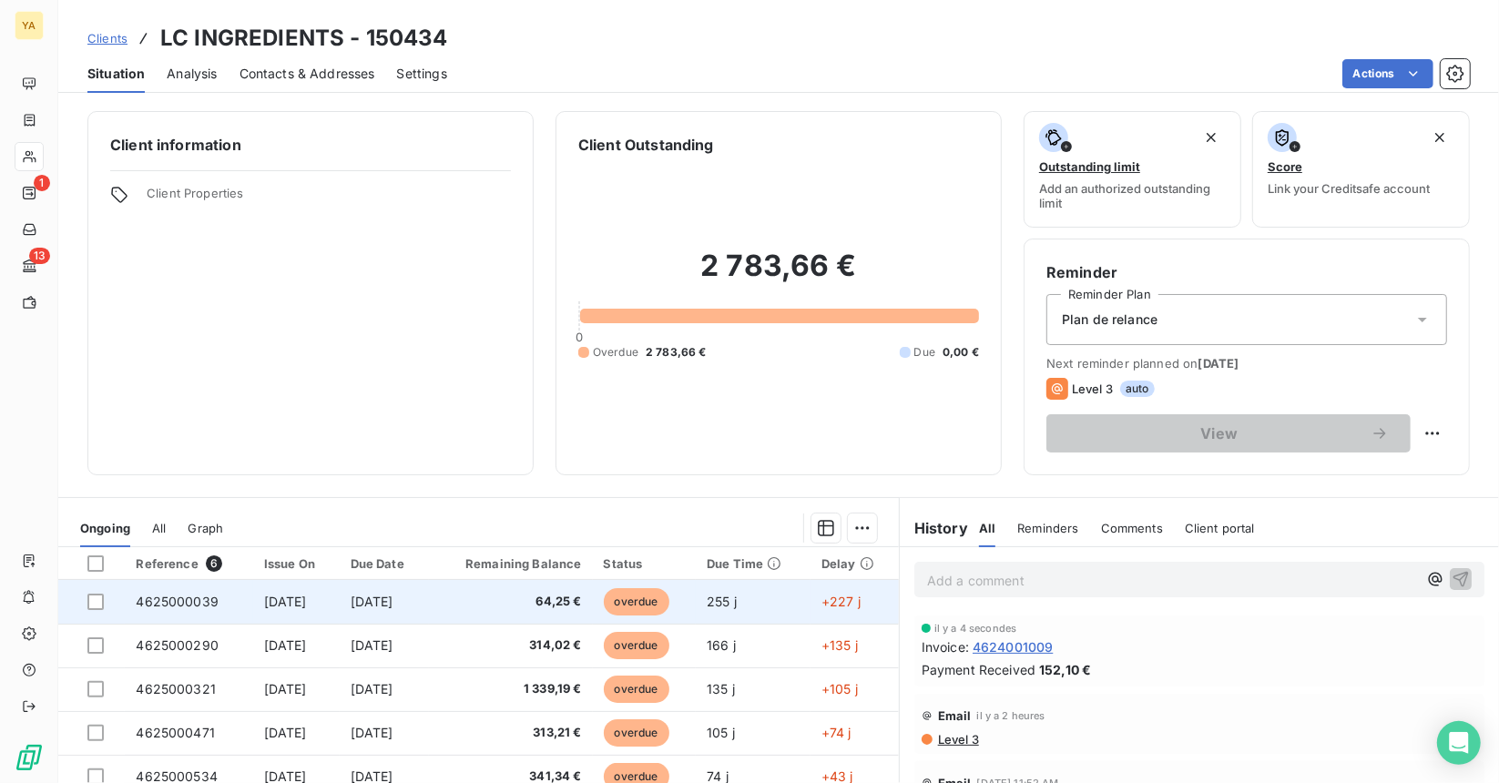
click at [659, 608] on span "overdue" at bounding box center [637, 601] width 66 height 27
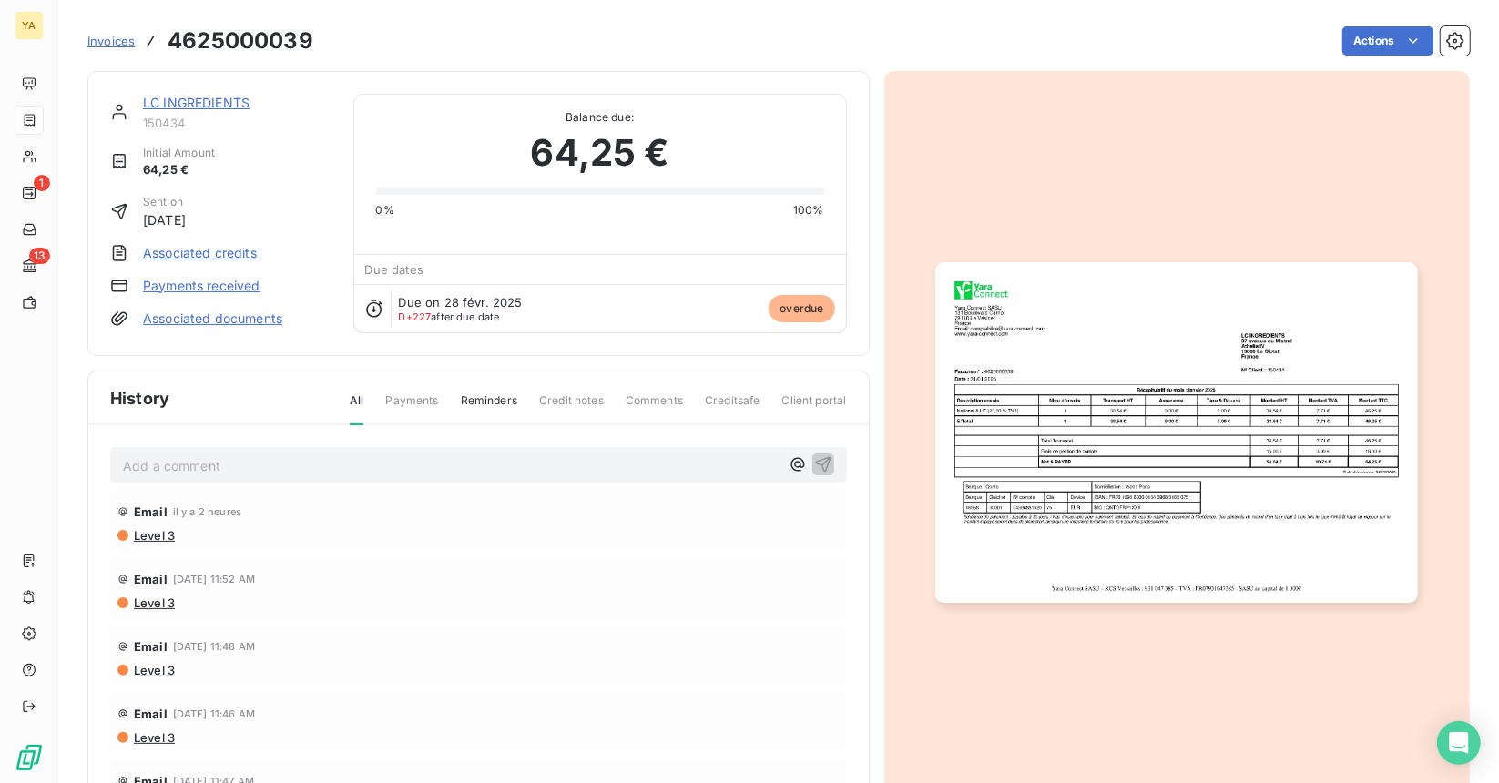
click at [792, 305] on span "overdue" at bounding box center [801, 308] width 66 height 27
click at [198, 277] on link "Payments received" at bounding box center [201, 286] width 117 height 18
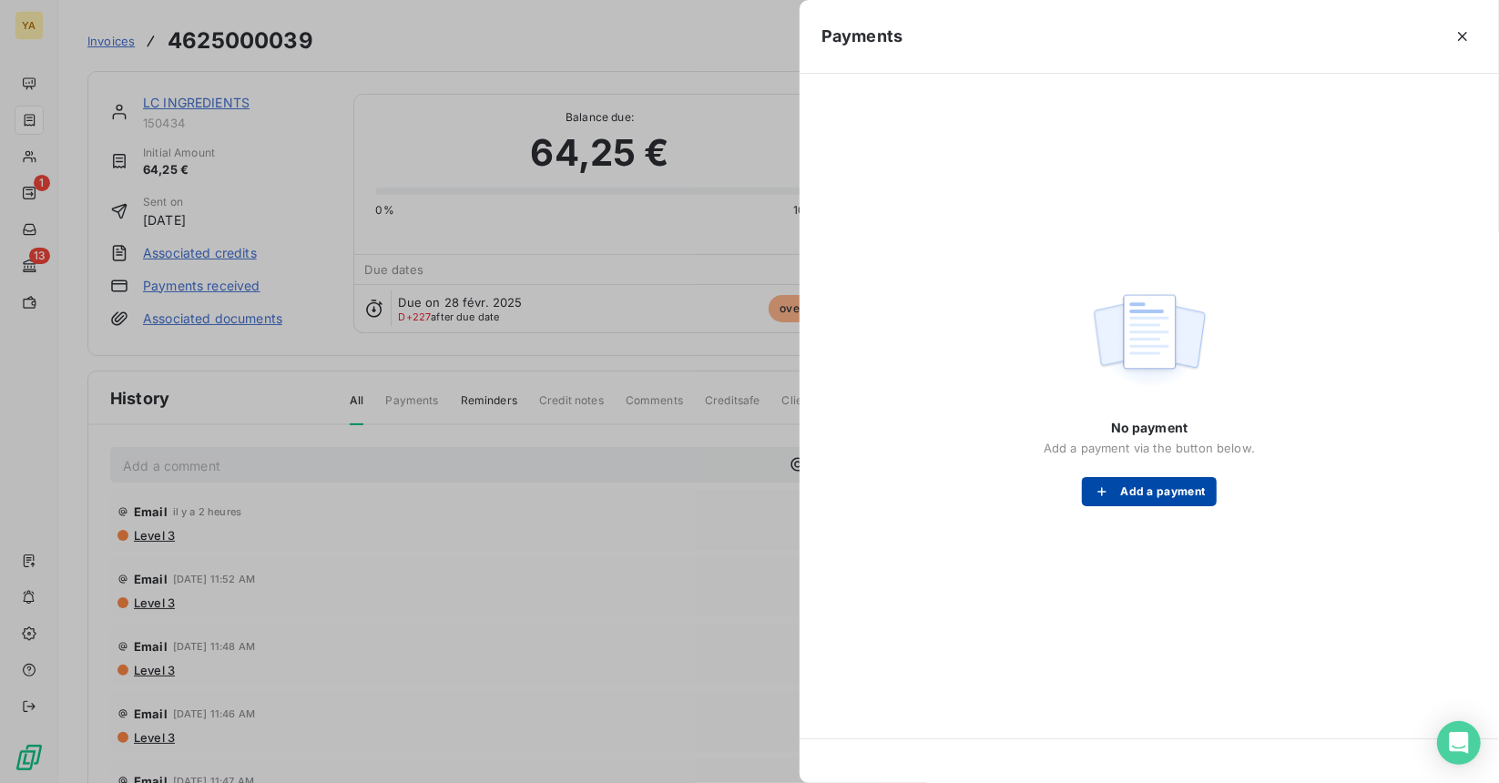
click at [1169, 495] on button "Add a payment" at bounding box center [1149, 491] width 134 height 29
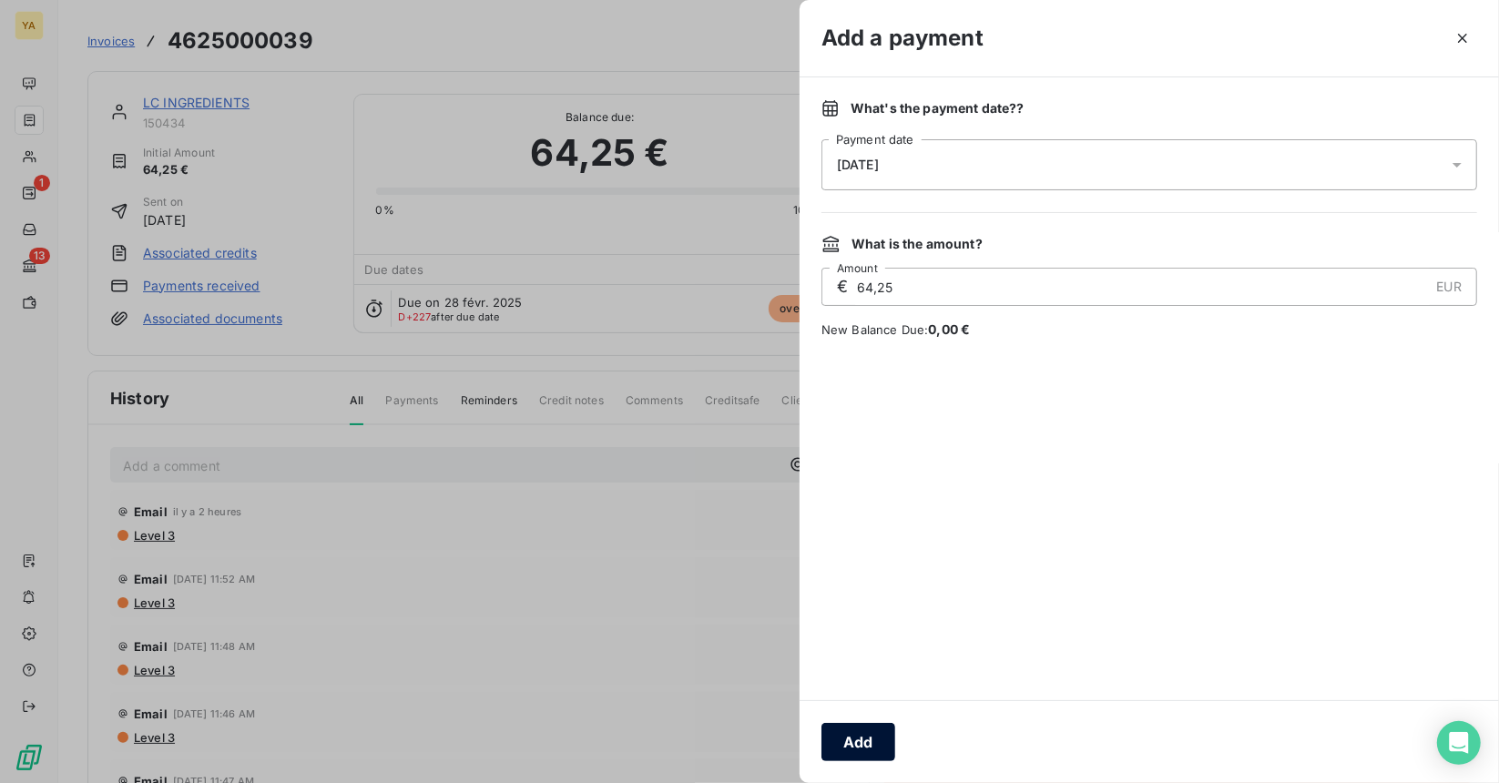
click at [831, 746] on button "Add" at bounding box center [858, 742] width 74 height 38
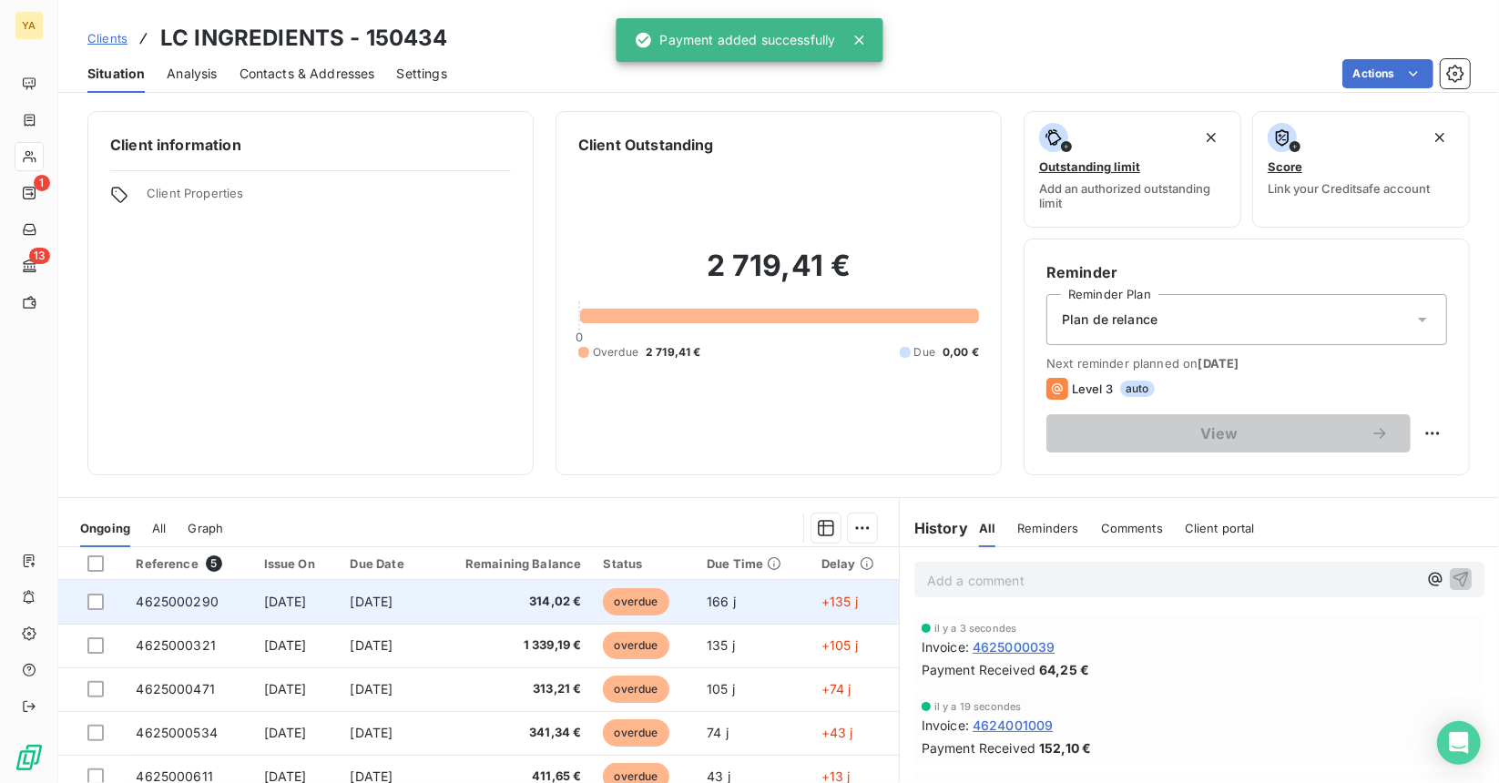
click at [668, 605] on span "overdue" at bounding box center [636, 601] width 66 height 27
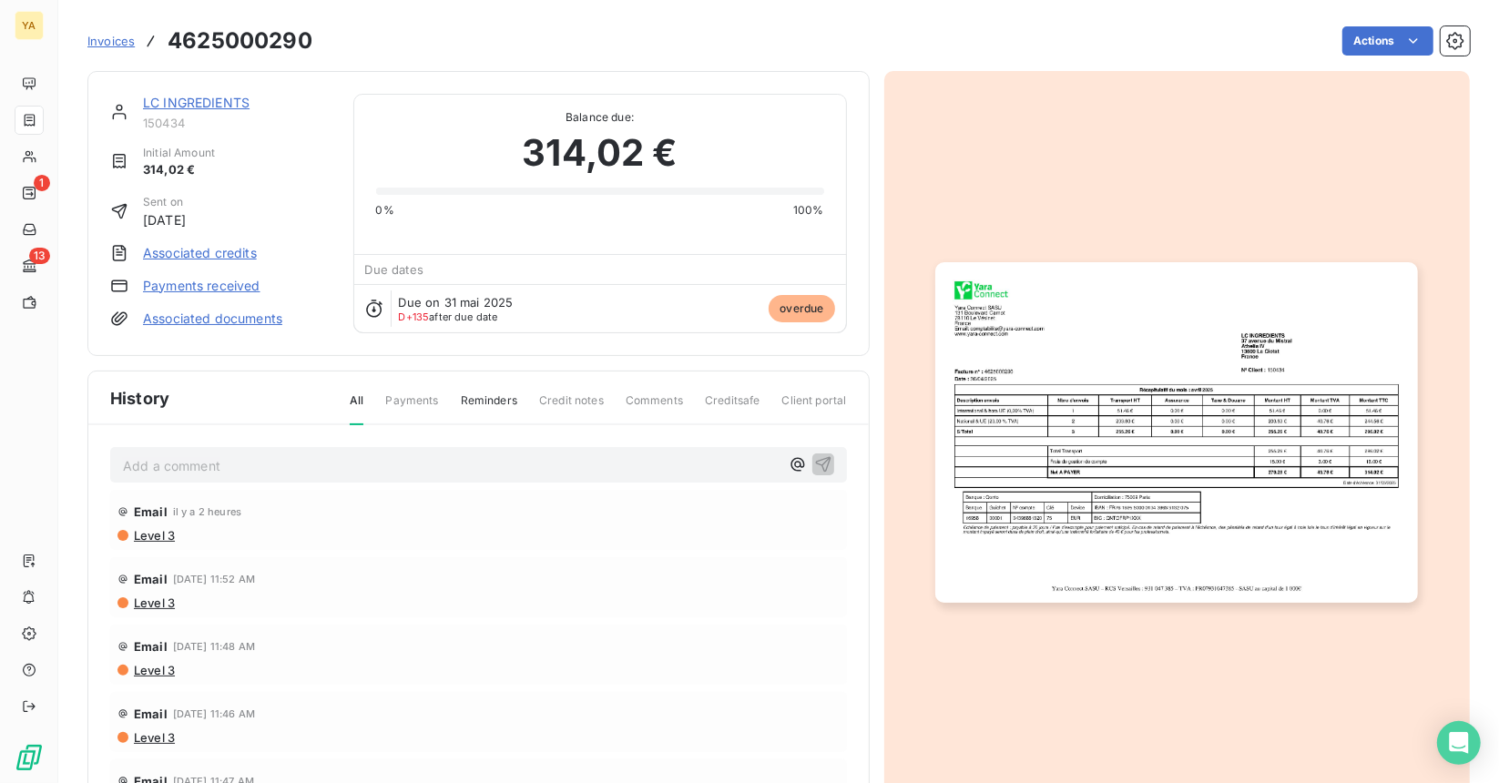
click at [191, 287] on link "Payments received" at bounding box center [201, 286] width 117 height 18
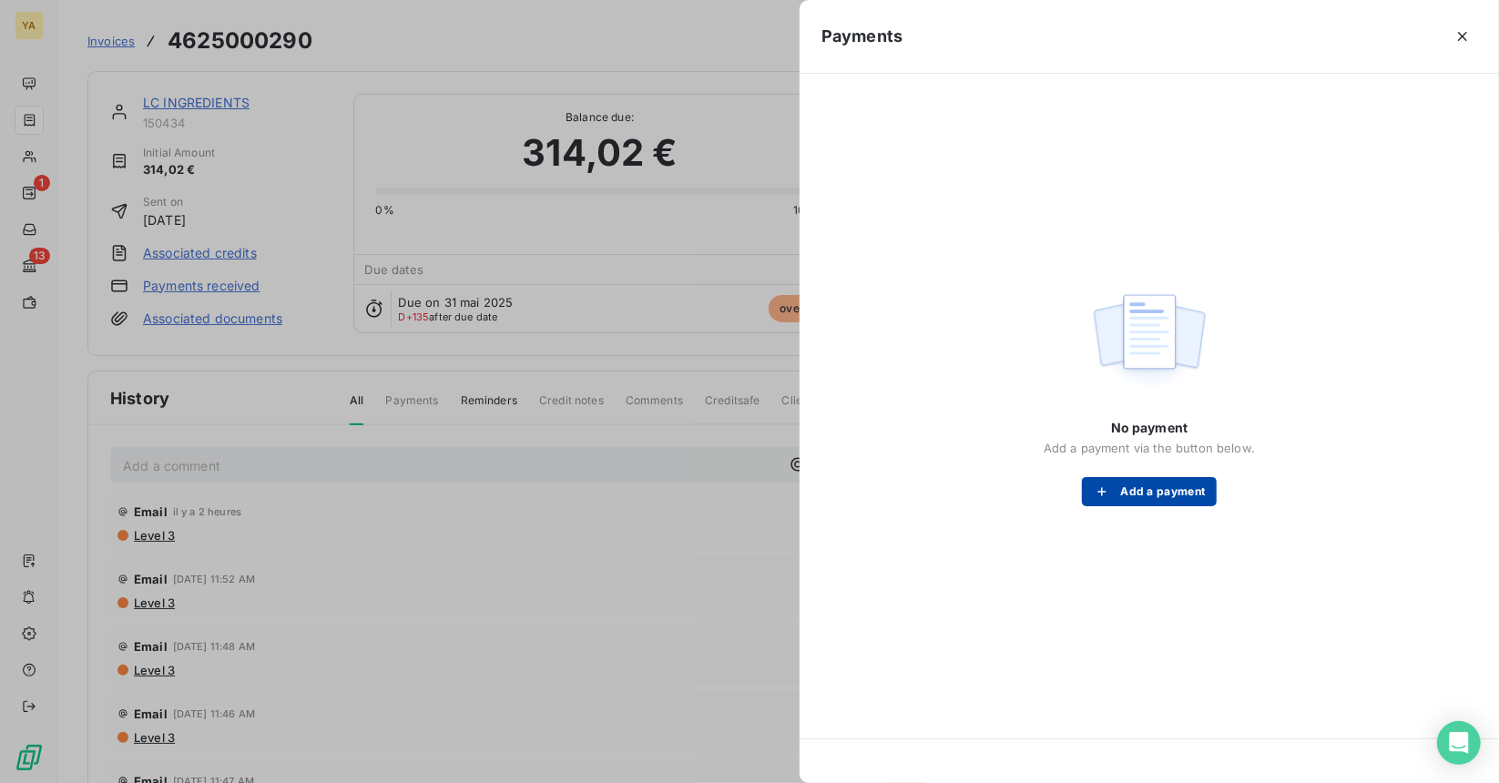
click at [1158, 494] on button "Add a payment" at bounding box center [1149, 491] width 134 height 29
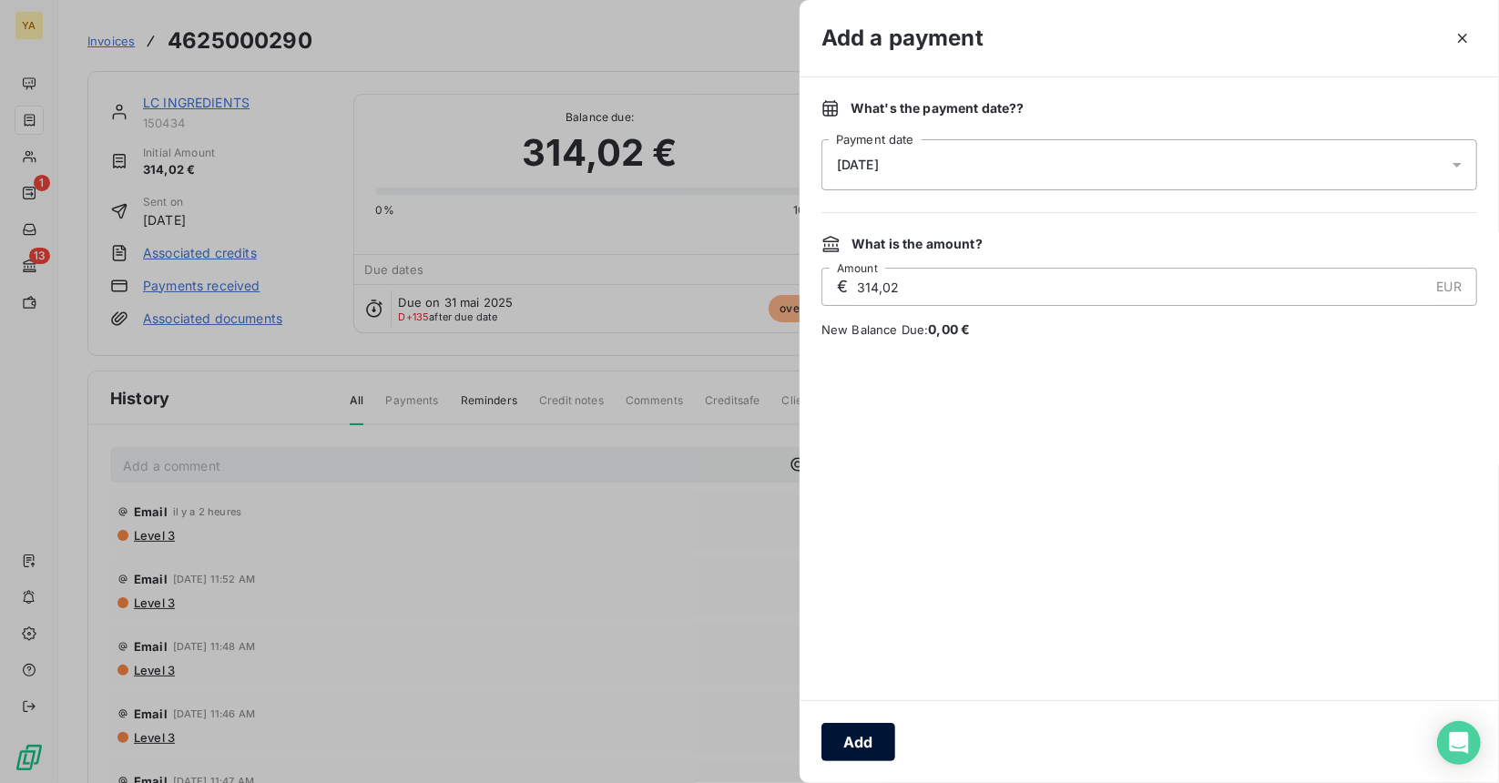
click at [870, 735] on button "Add" at bounding box center [858, 742] width 74 height 38
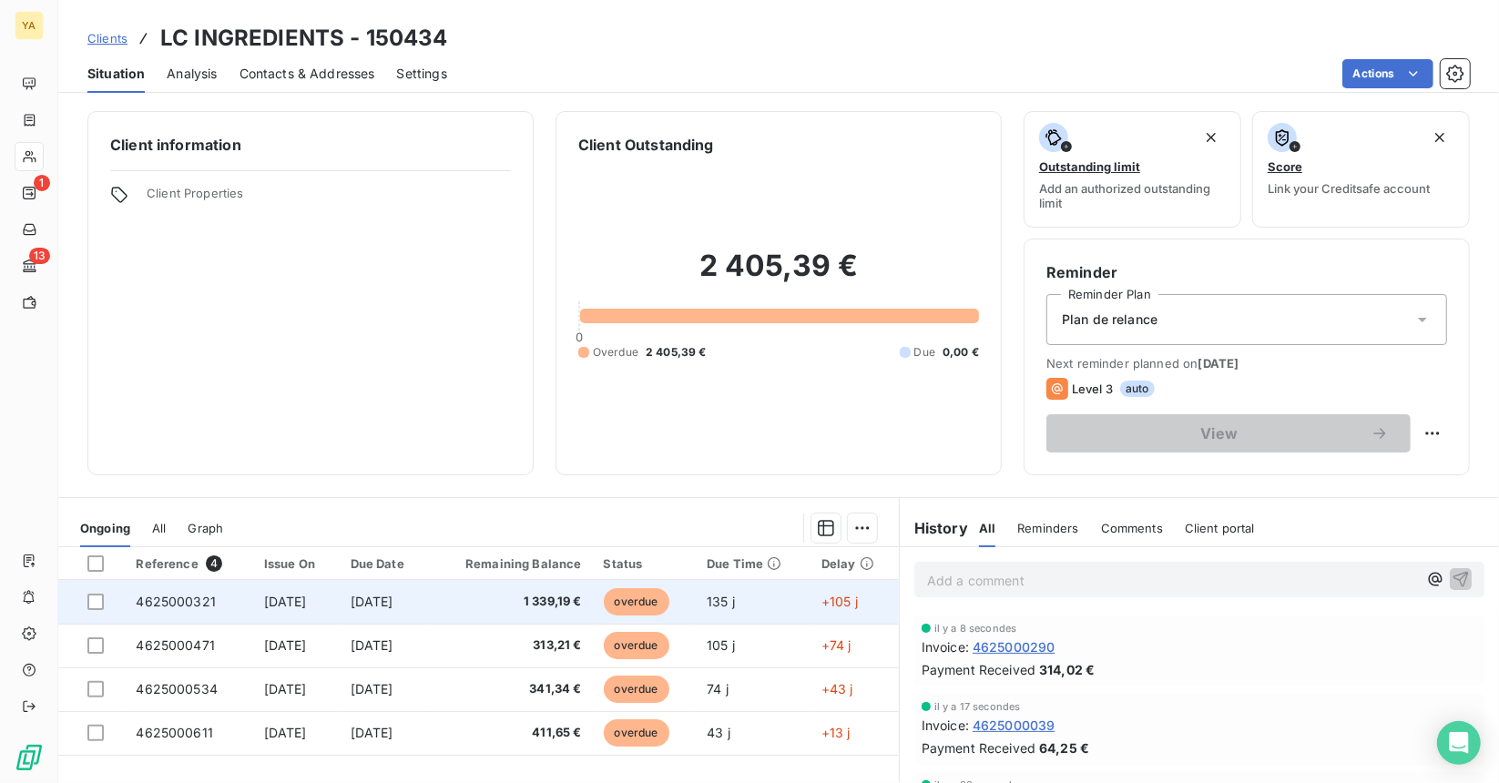
click at [586, 586] on td "1 339,19 €" at bounding box center [510, 602] width 163 height 44
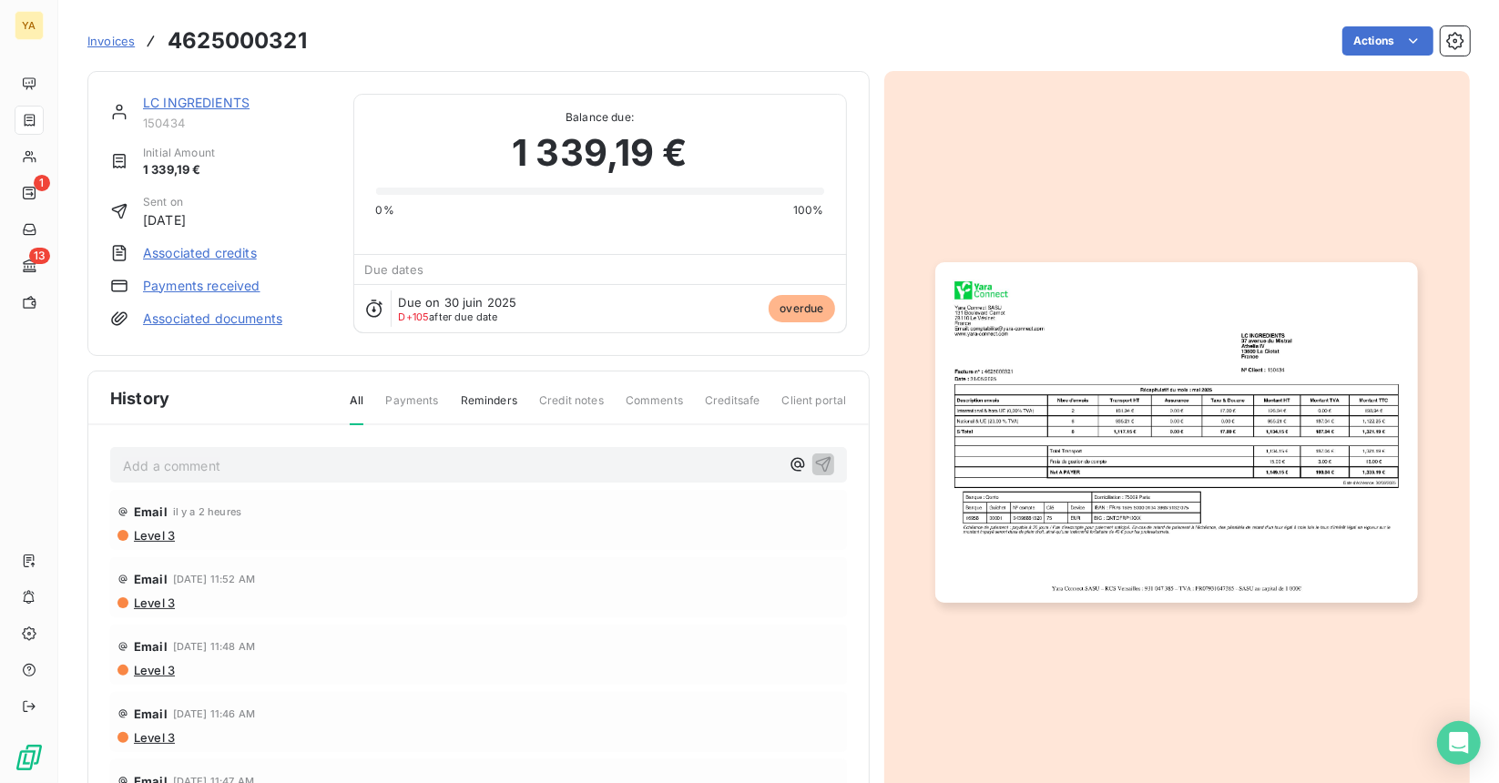
click at [187, 282] on link "Payments received" at bounding box center [201, 286] width 117 height 18
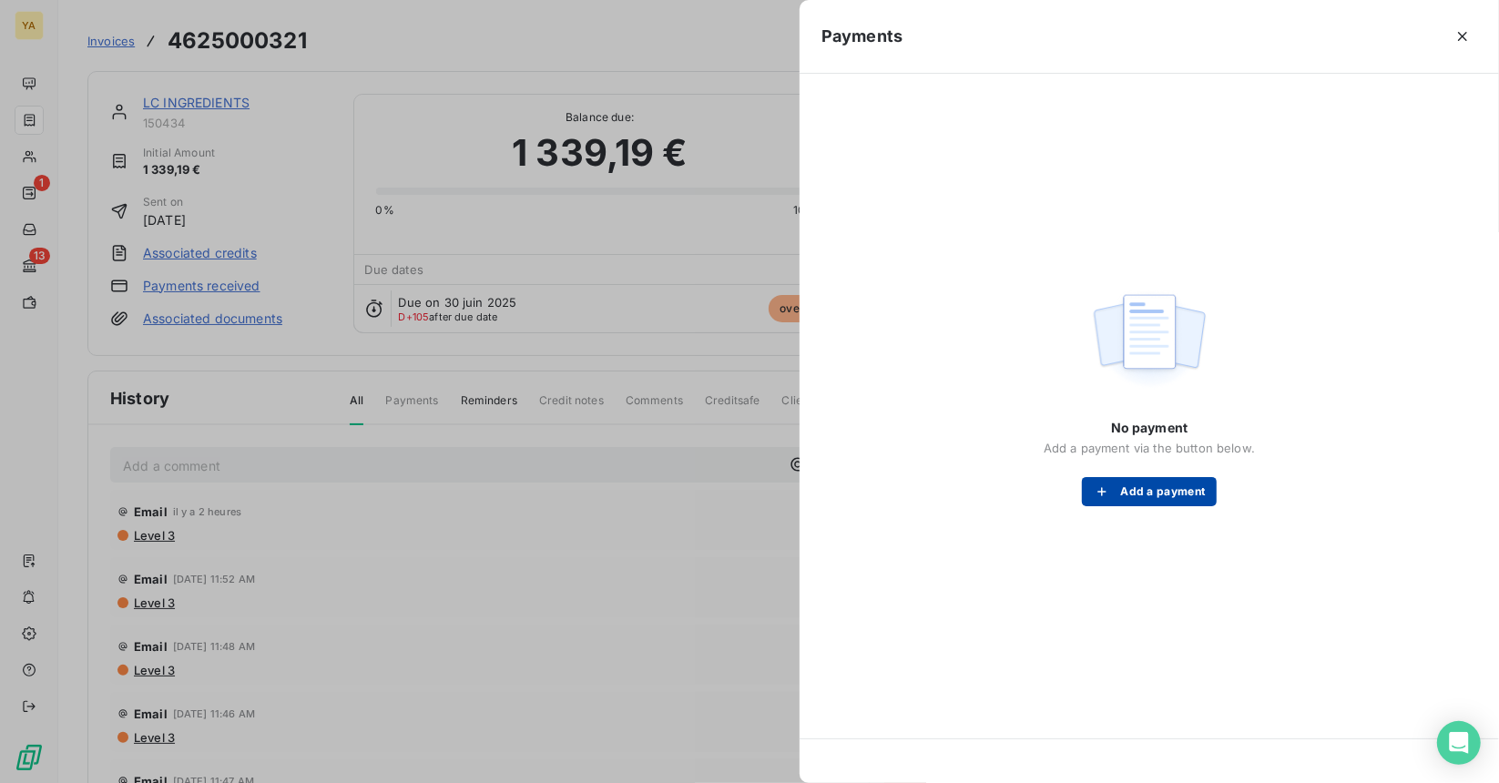
click at [1161, 491] on button "Add a payment" at bounding box center [1149, 491] width 134 height 29
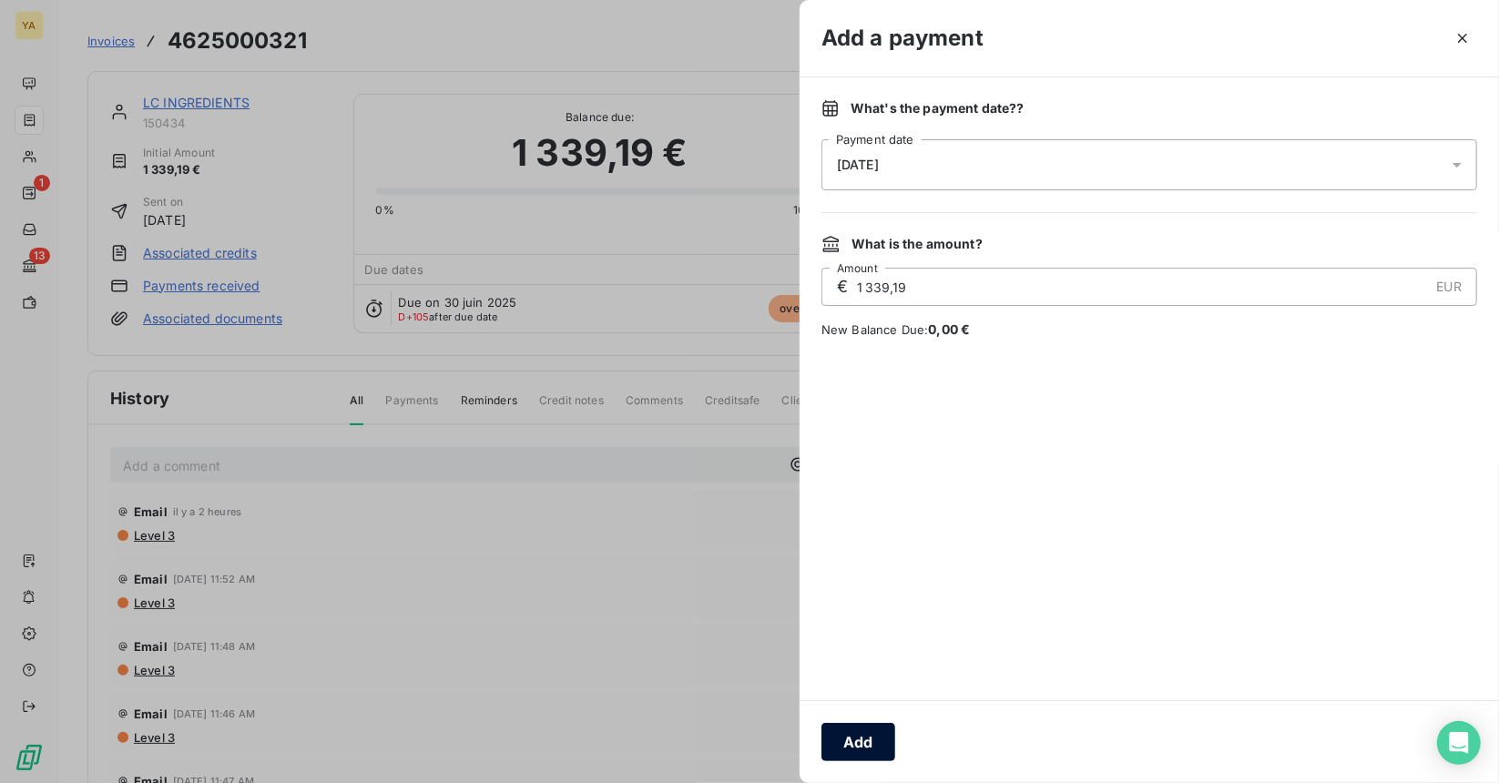
click at [835, 745] on button "Add" at bounding box center [858, 742] width 74 height 38
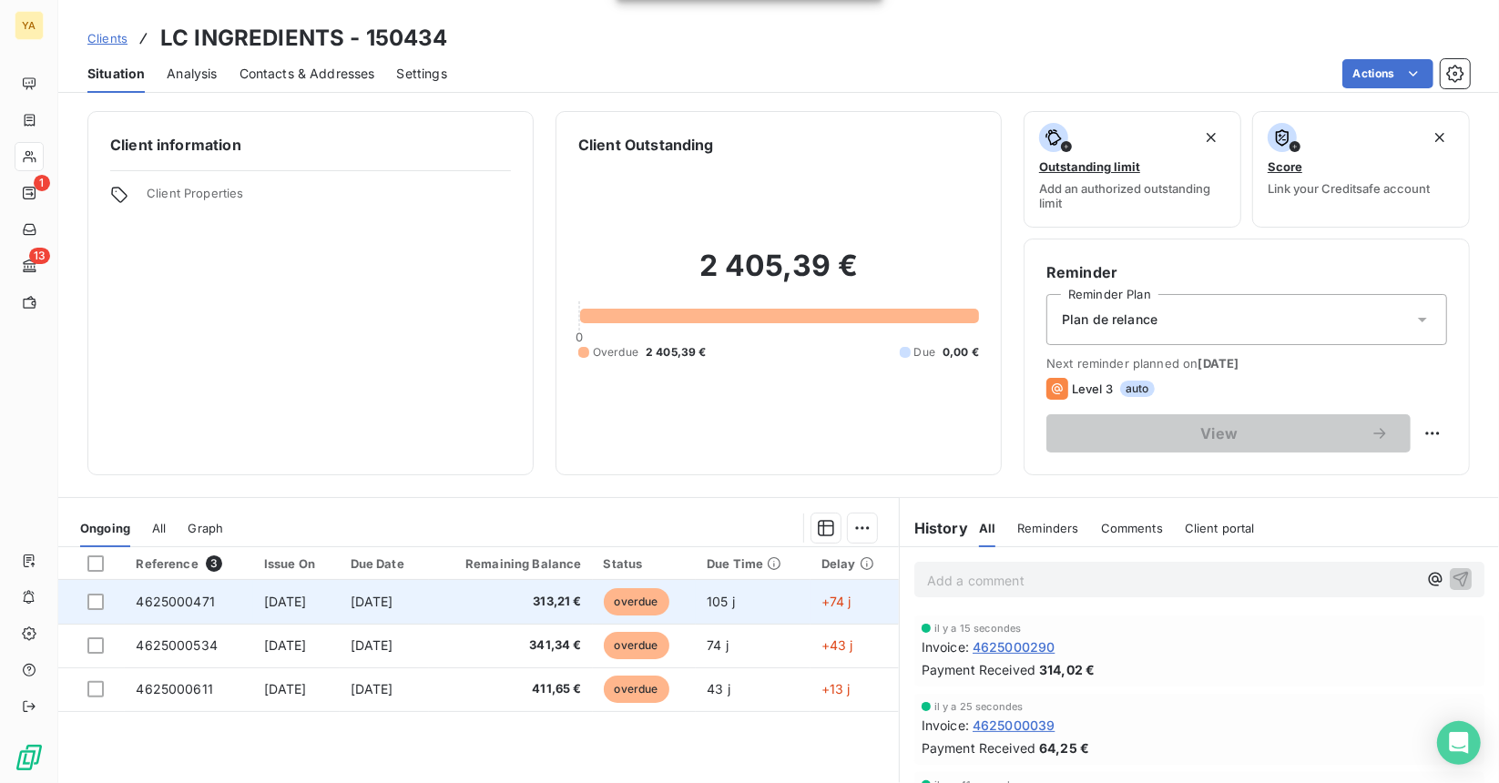
click at [614, 607] on td "overdue" at bounding box center [645, 602] width 104 height 44
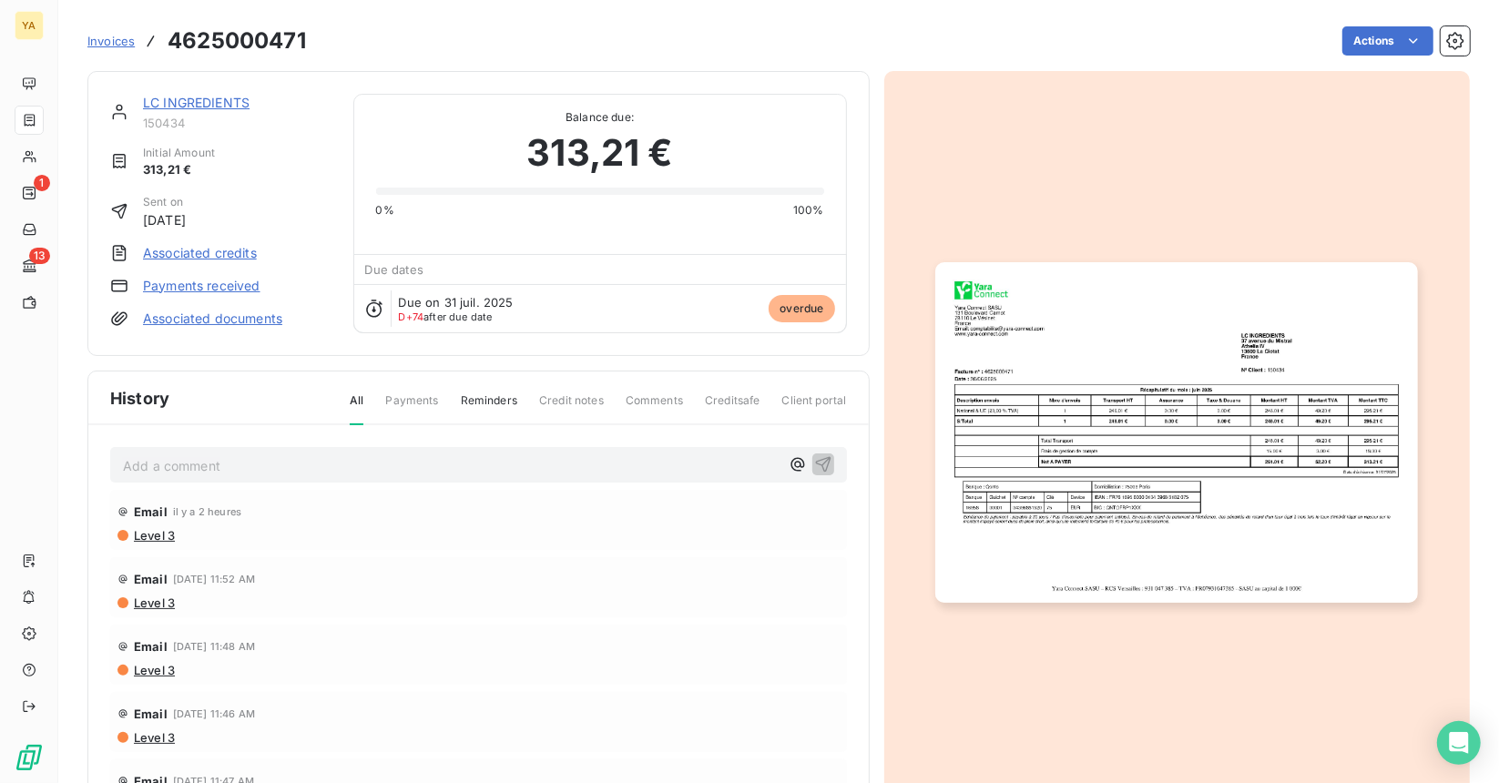
click at [201, 280] on link "Payments received" at bounding box center [201, 286] width 117 height 18
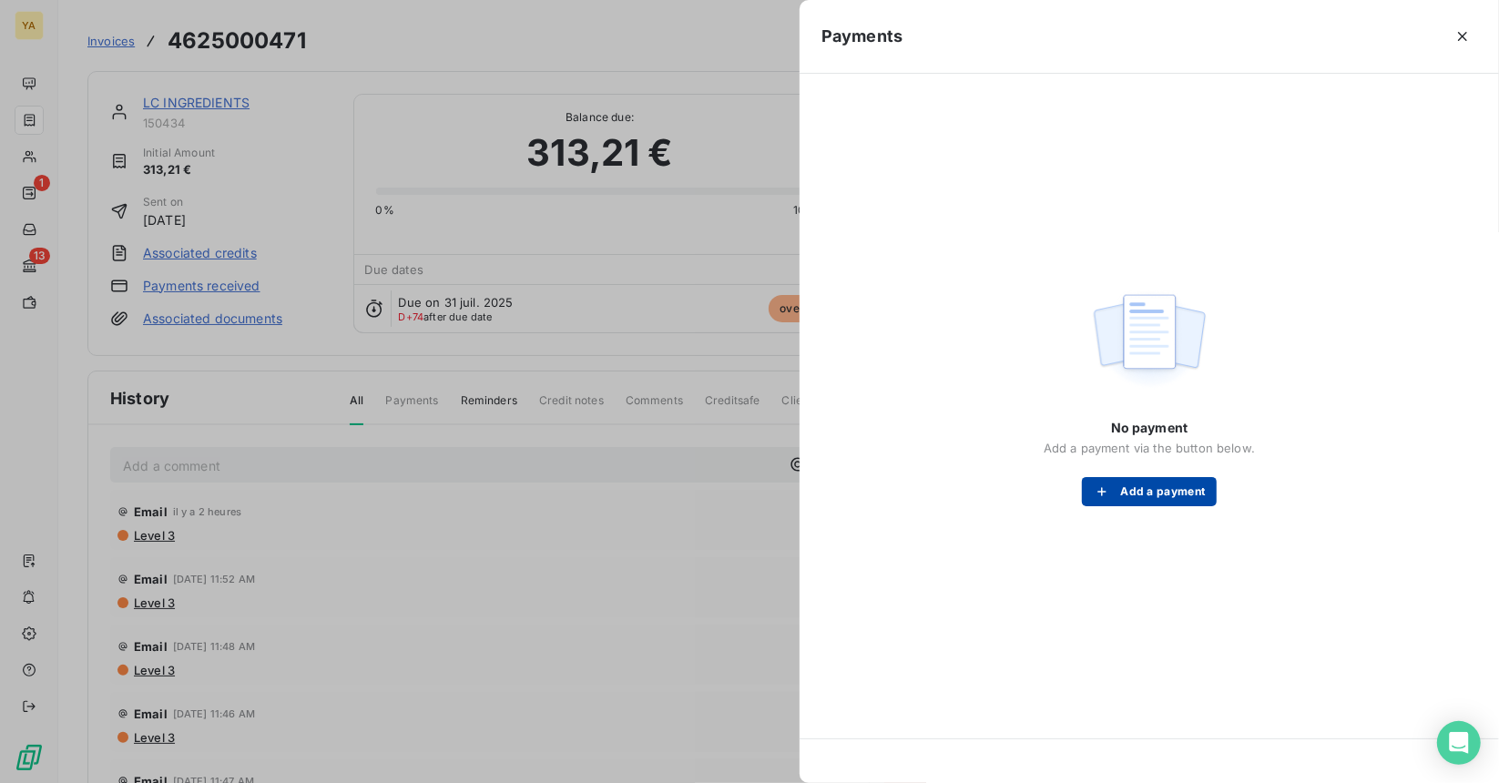
click at [1164, 491] on button "Add a payment" at bounding box center [1149, 491] width 134 height 29
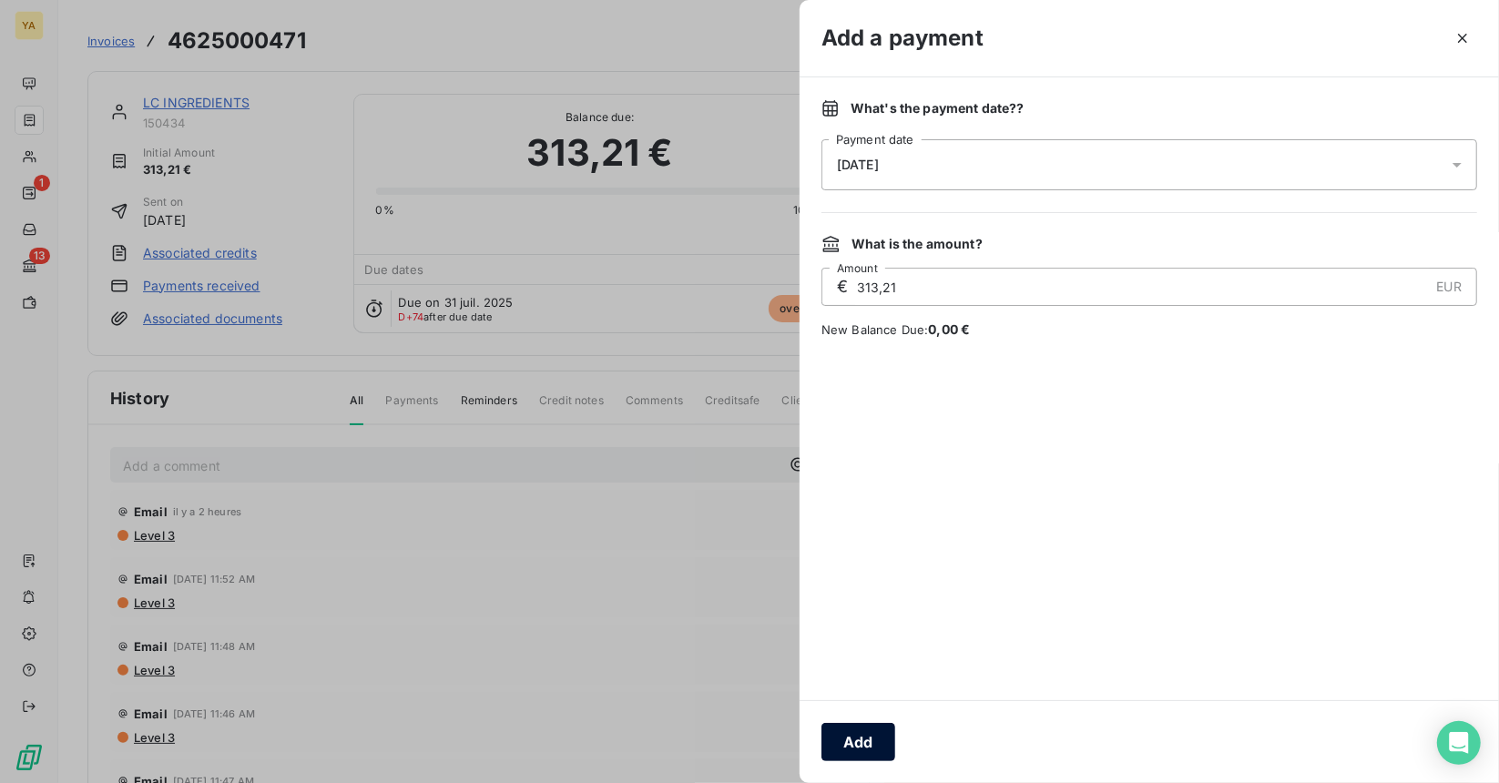
click at [841, 738] on button "Add" at bounding box center [858, 742] width 74 height 38
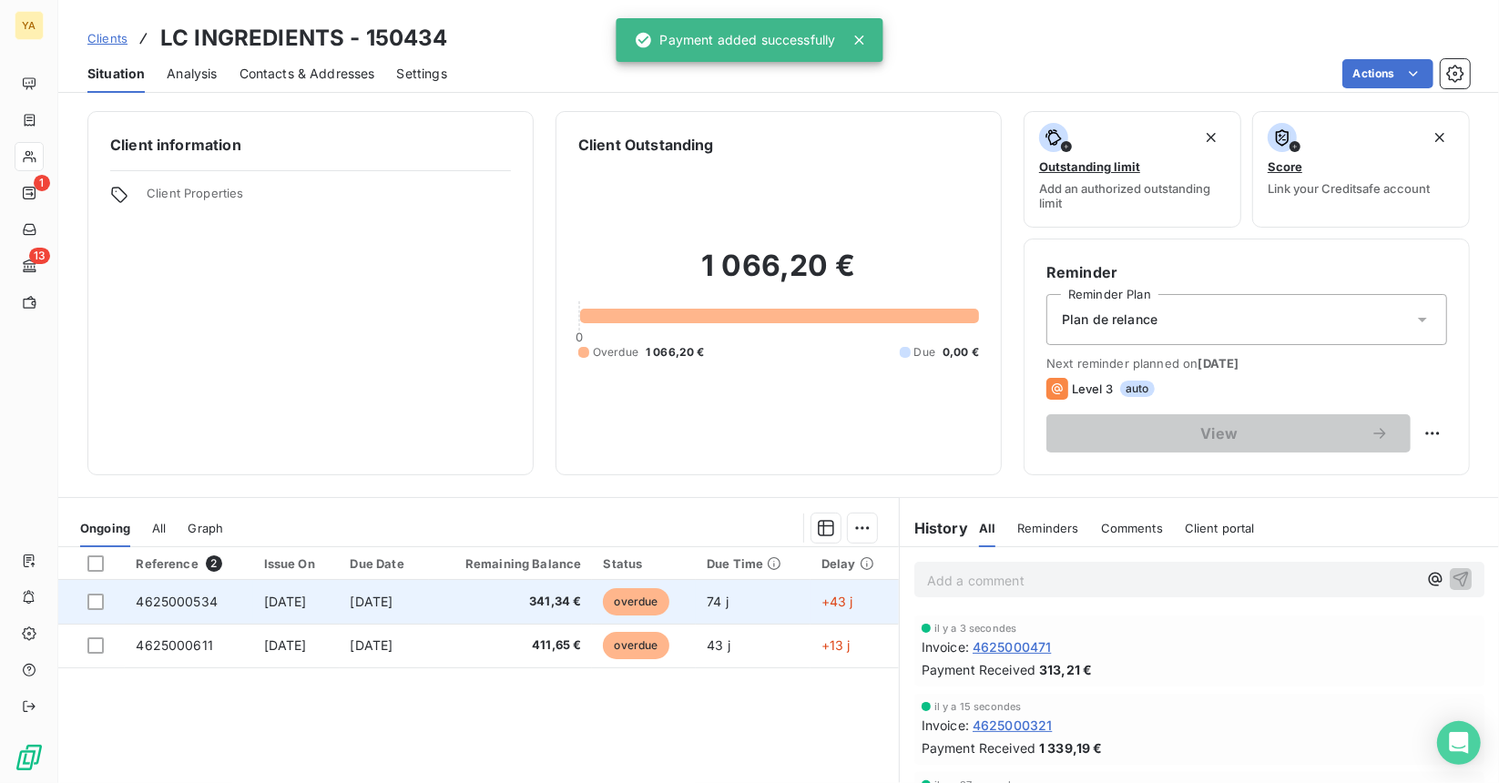
click at [532, 602] on span "341,34 €" at bounding box center [510, 602] width 141 height 18
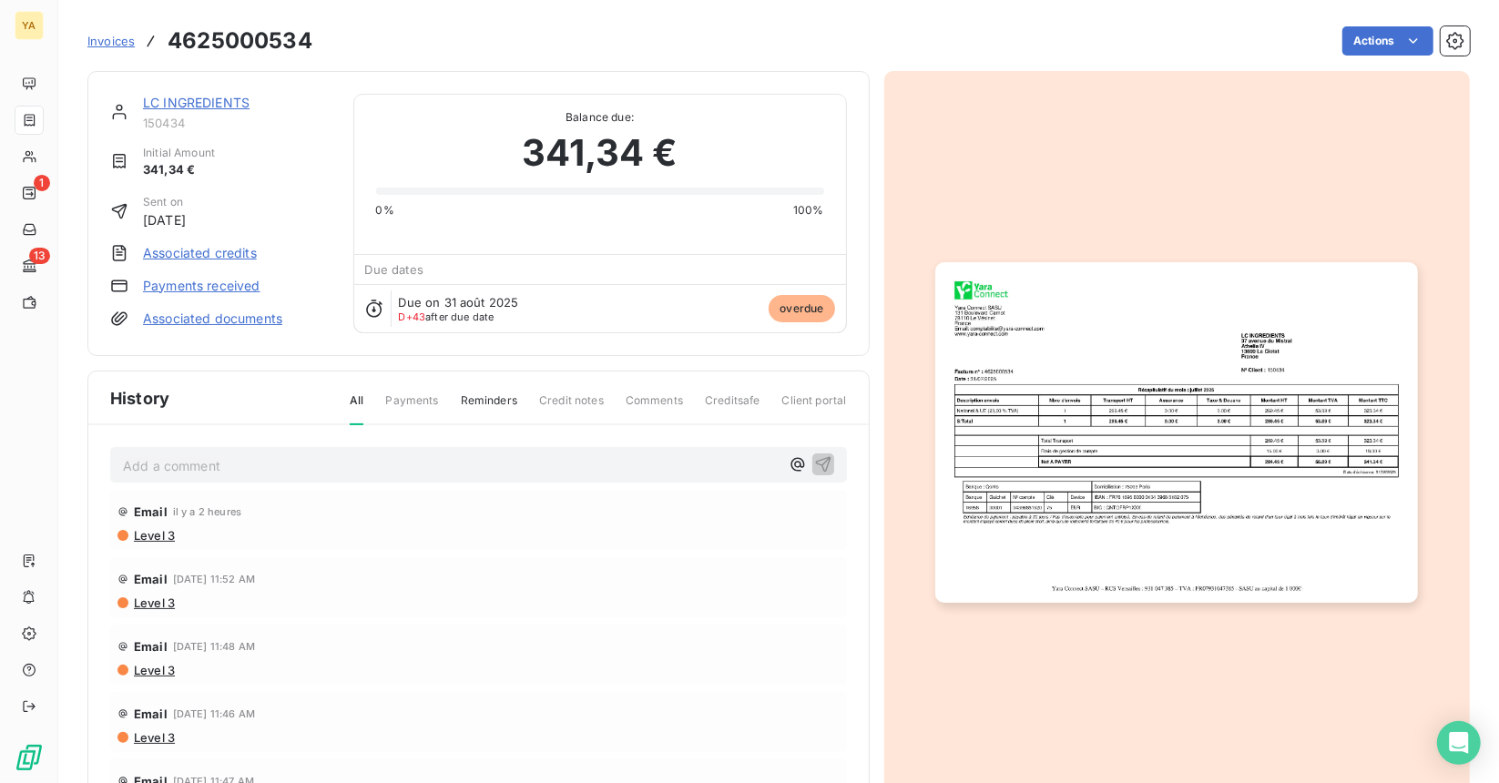
click at [820, 309] on span "overdue" at bounding box center [801, 308] width 66 height 27
click at [805, 312] on span "overdue" at bounding box center [801, 308] width 66 height 27
click at [175, 281] on link "Payments received" at bounding box center [201, 286] width 117 height 18
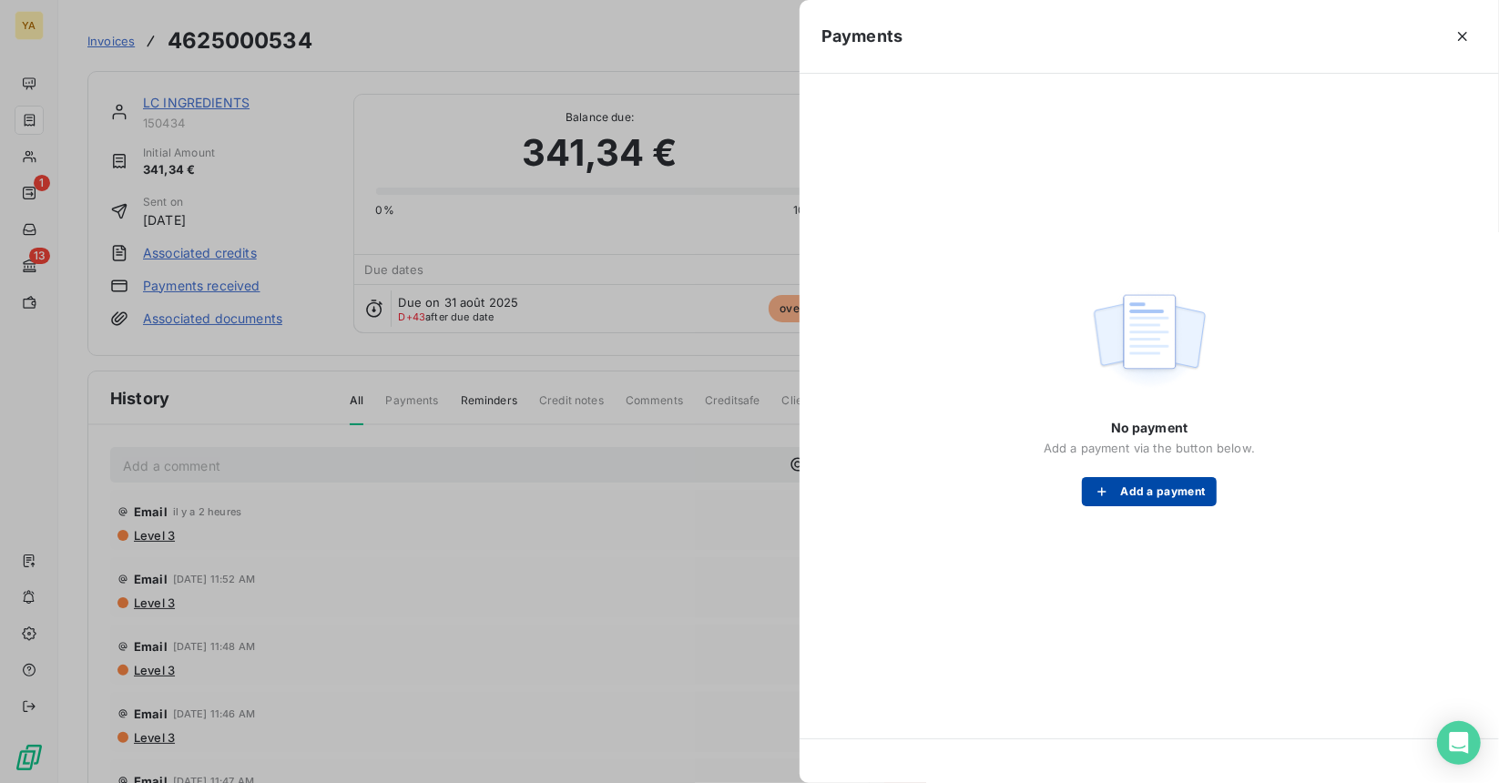
click at [1183, 496] on button "Add a payment" at bounding box center [1149, 491] width 134 height 29
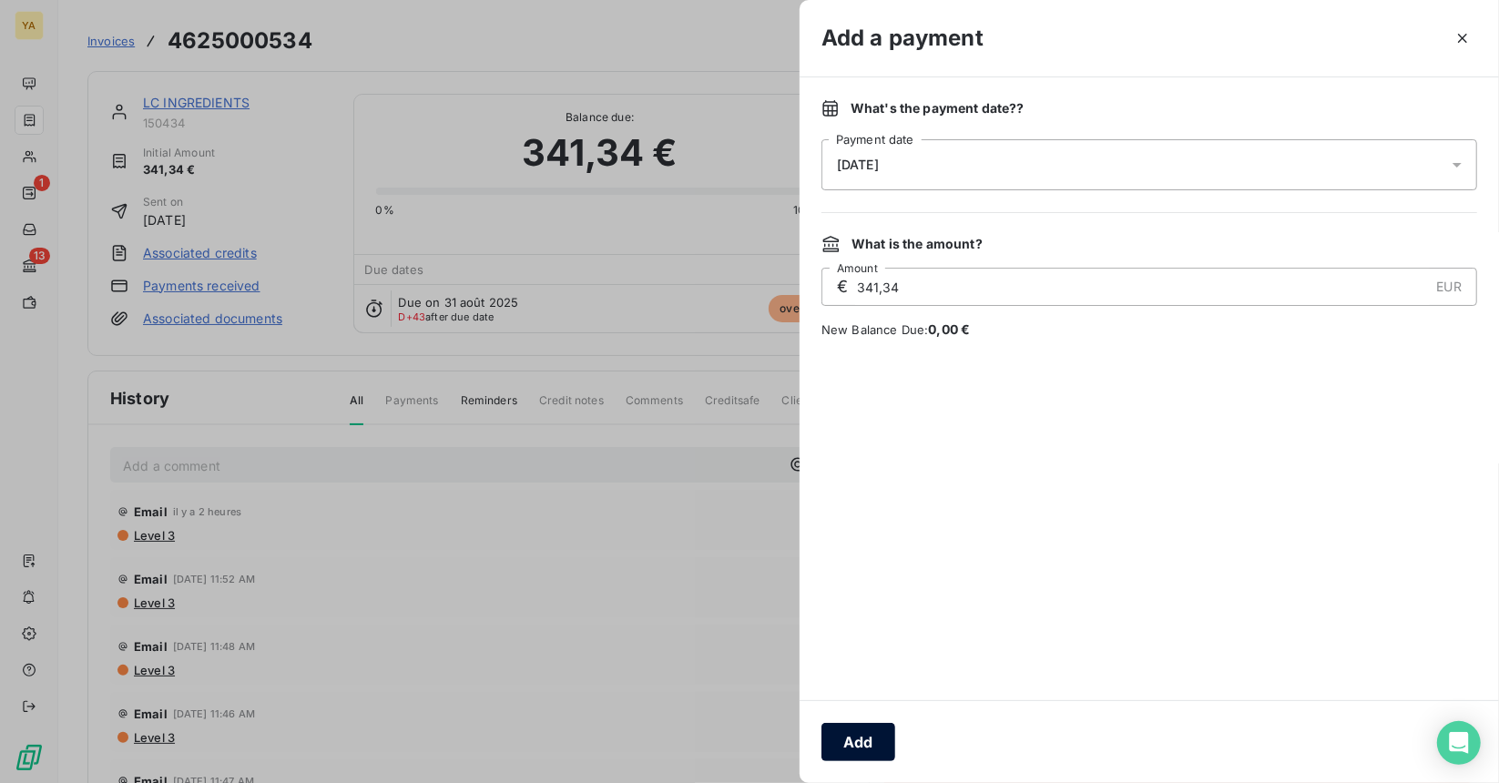
click at [874, 730] on button "Add" at bounding box center [858, 742] width 74 height 38
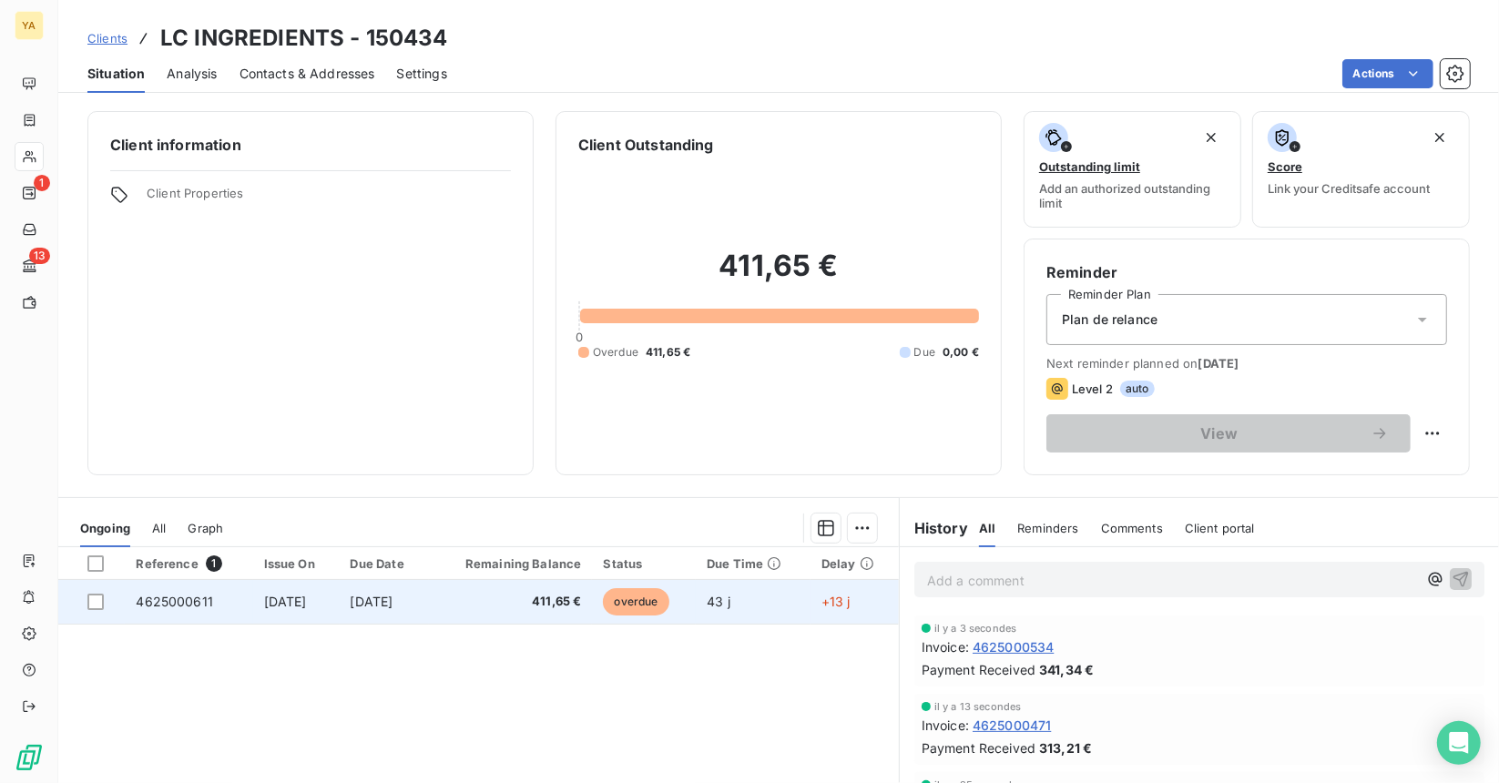
click at [465, 613] on td "411,65 €" at bounding box center [510, 602] width 163 height 44
